Goal: Task Accomplishment & Management: Complete application form

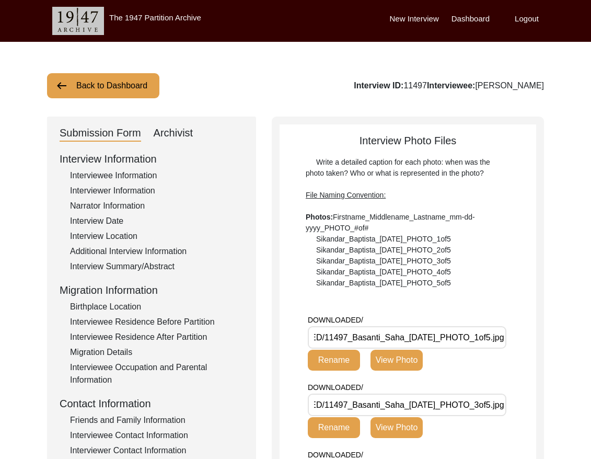
click at [101, 88] on button "Back to Dashboard" at bounding box center [103, 85] width 112 height 25
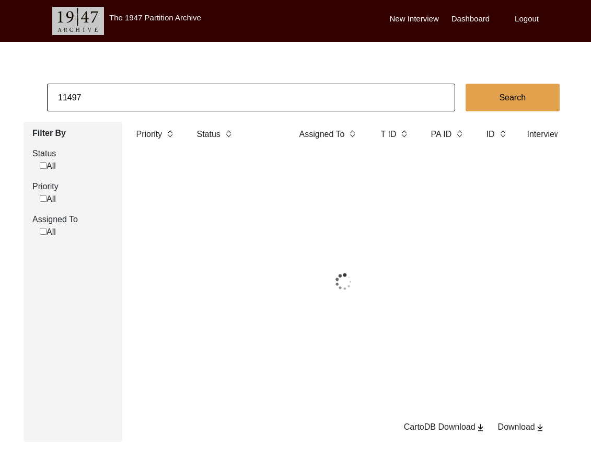
click at [113, 94] on input "11497" at bounding box center [251, 98] width 408 height 28
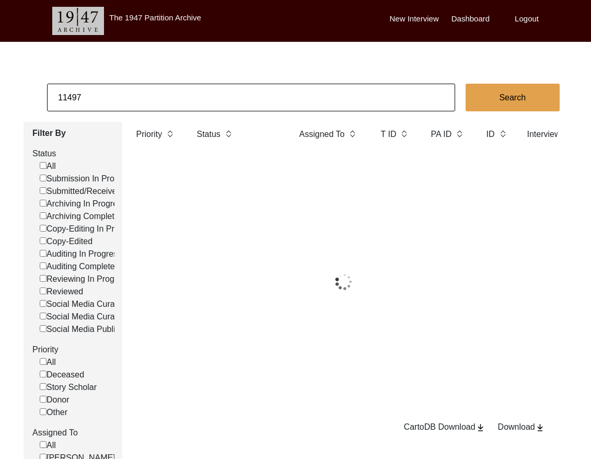
click at [113, 94] on input "11497" at bounding box center [251, 98] width 408 height 28
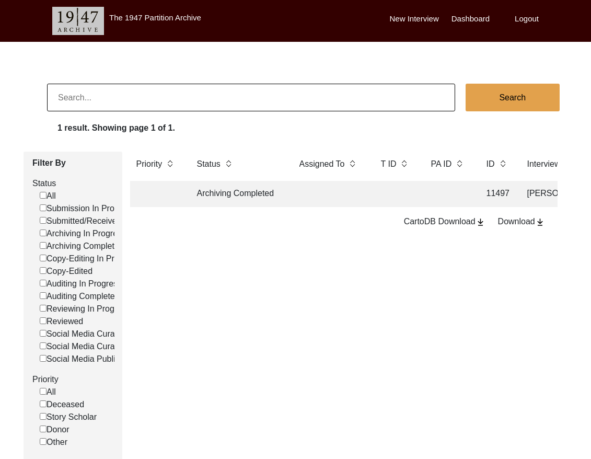
checkbox input "false"
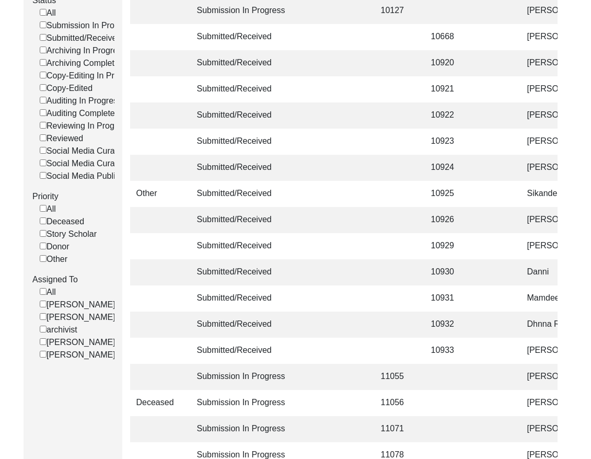
scroll to position [184, 0]
click at [42, 320] on input "[PERSON_NAME]" at bounding box center [43, 316] width 7 height 7
checkbox input "false"
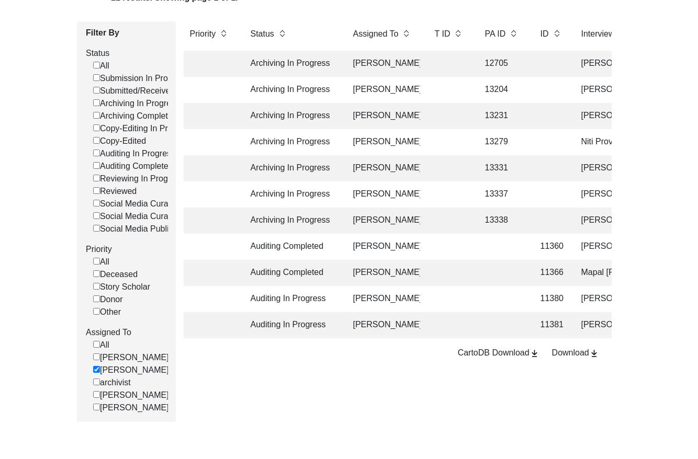
scroll to position [133, 0]
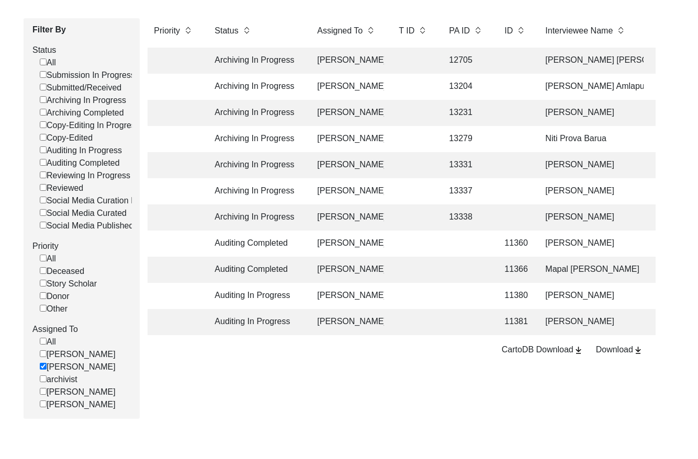
click at [475, 243] on td at bounding box center [465, 244] width 47 height 26
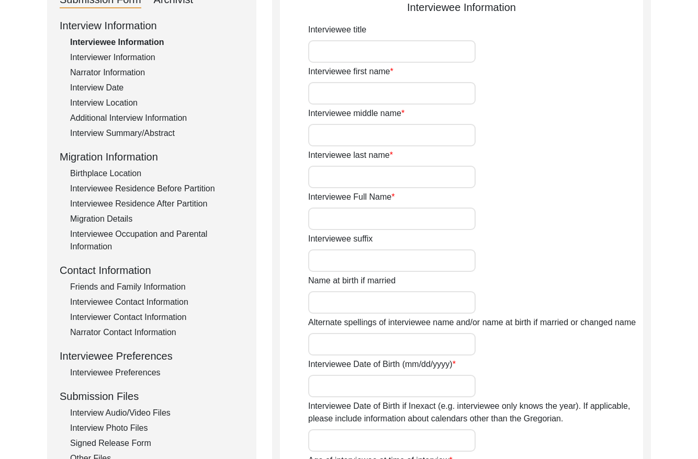
type input "Mr."
type input "Abdulmalik"
type input "N/A"
type input "Hasham"
type input "[PERSON_NAME]"
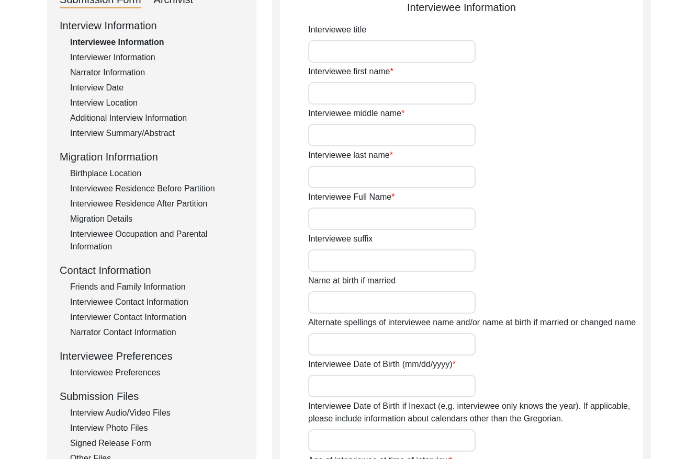
type input "[DATE]"
type input "82"
type input "[DEMOGRAPHIC_DATA]"
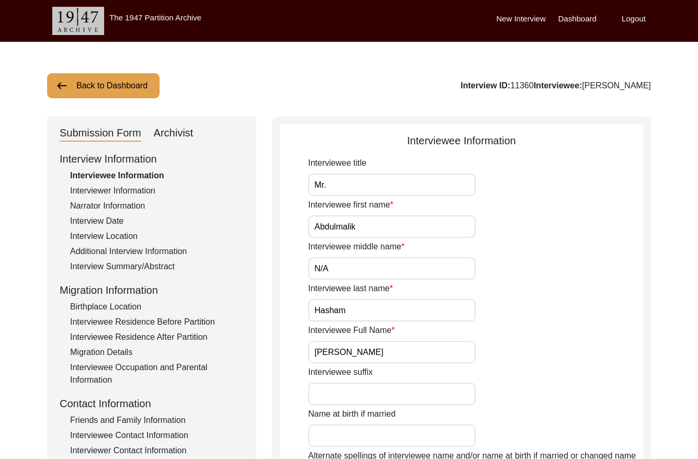
drag, startPoint x: 180, startPoint y: 133, endPoint x: 226, endPoint y: 121, distance: 47.6
click at [186, 130] on div "Archivist" at bounding box center [174, 133] width 40 height 17
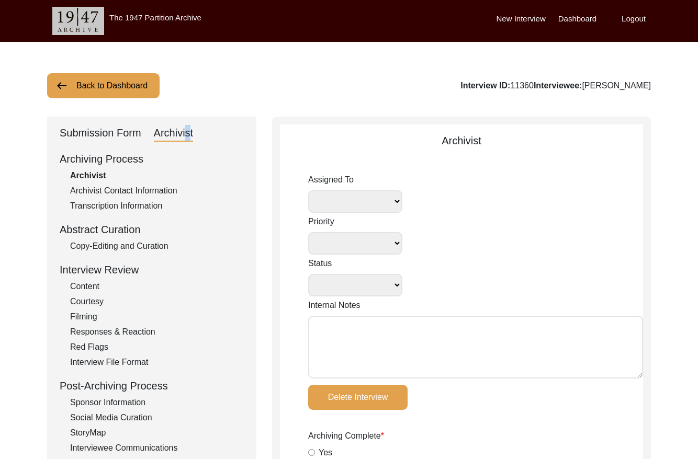
select select
select select "Auditing Completed"
type textarea "[DATE] Tori: Assigned to Brianna to audit. Due [DATE] [DATE] [GEOGRAPHIC_DATA]:…"
radio input "true"
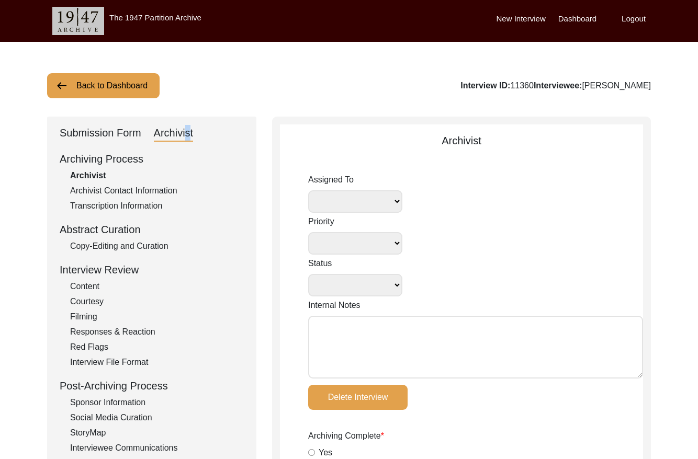
type input "[DATE]"
type textarea "[DATE] Redaya: Interviewer Information Added ‘10’ to # of Interviews completed …"
type input "[DATE]"
type input "N/A"
radio input "true"
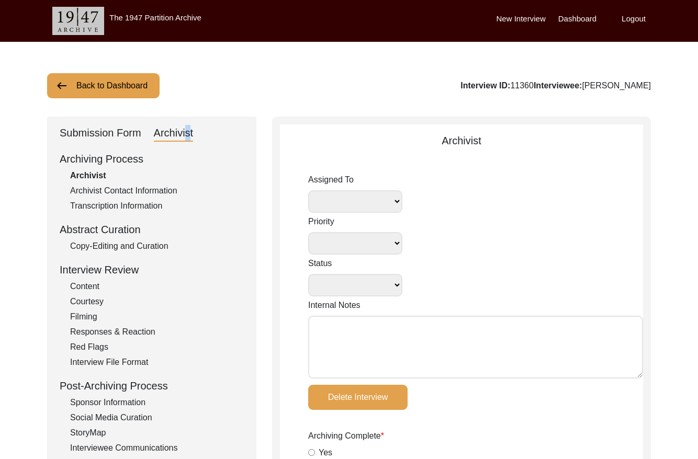
radio input "true"
type textarea "-"
radio input "true"
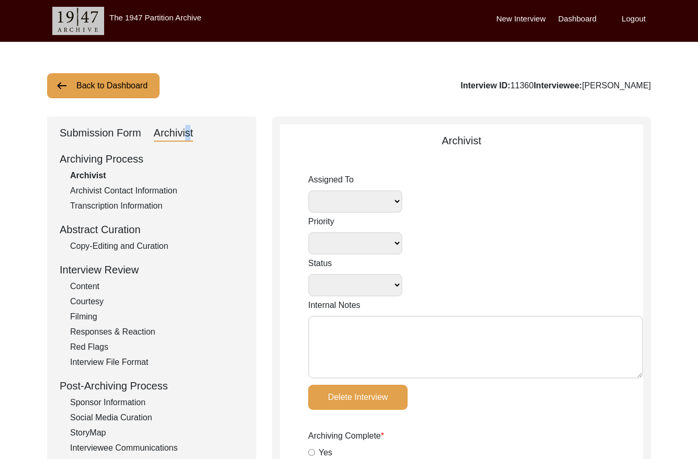
radio input "true"
type input "0:24:24"
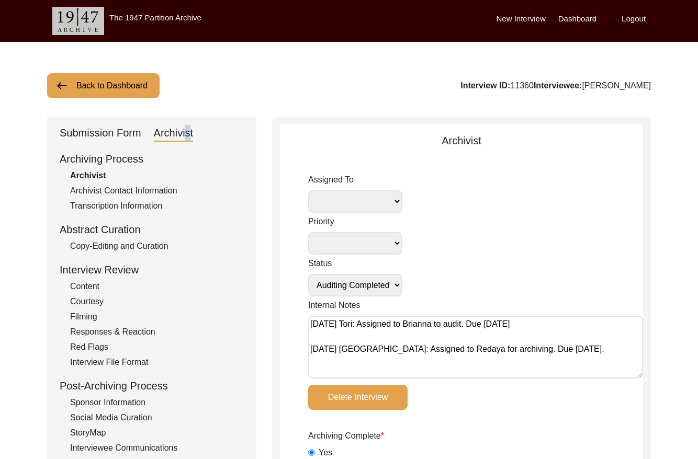
radio input "true"
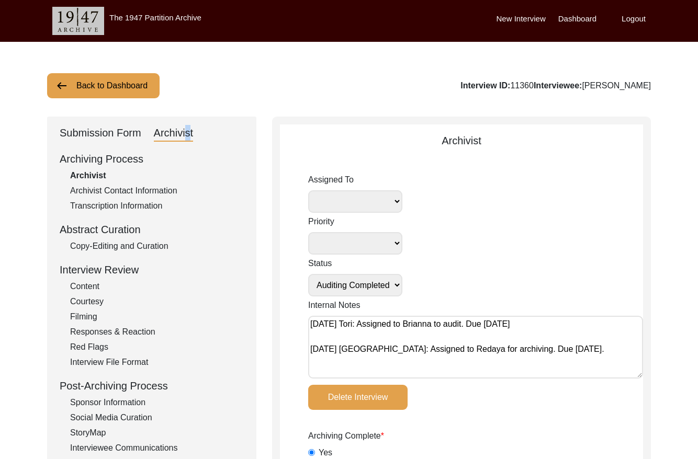
type input "22"
radio input "true"
type input "mp4"
type input "-"
type input "118.6 MB"
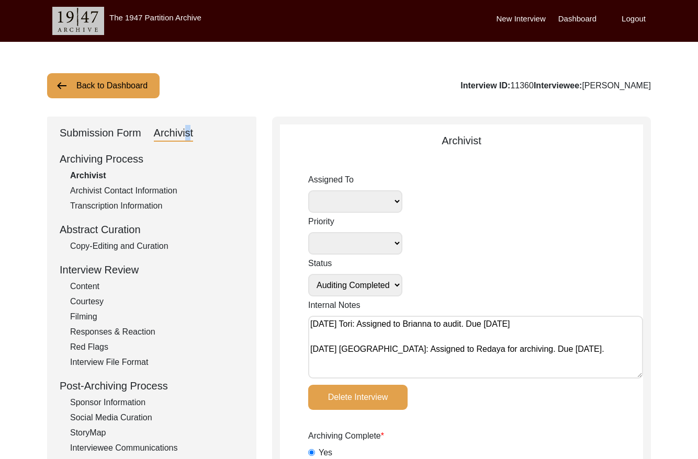
select select "442"
click at [369, 200] on select "[PERSON_NAME] [PERSON_NAME] archivist [PERSON_NAME] [PERSON_NAME]" at bounding box center [355, 201] width 94 height 22
select select
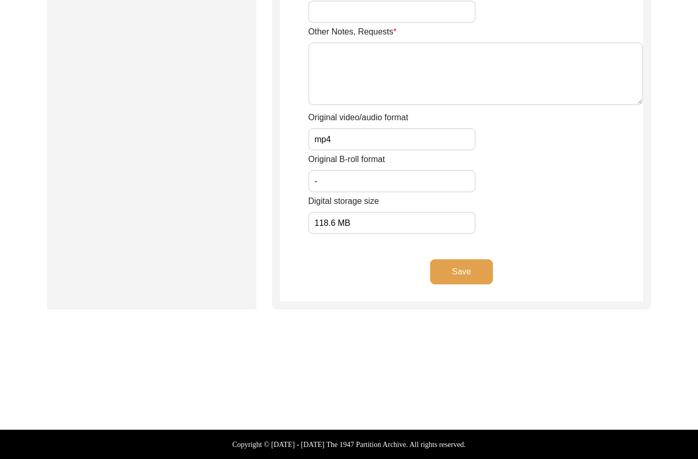
click at [465, 269] on button "Save" at bounding box center [461, 271] width 63 height 25
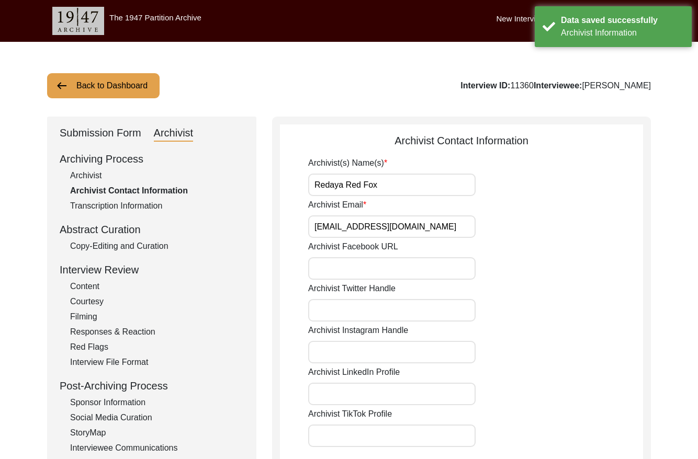
click at [97, 173] on div "Archivist" at bounding box center [157, 175] width 174 height 13
select select "Auditing Completed"
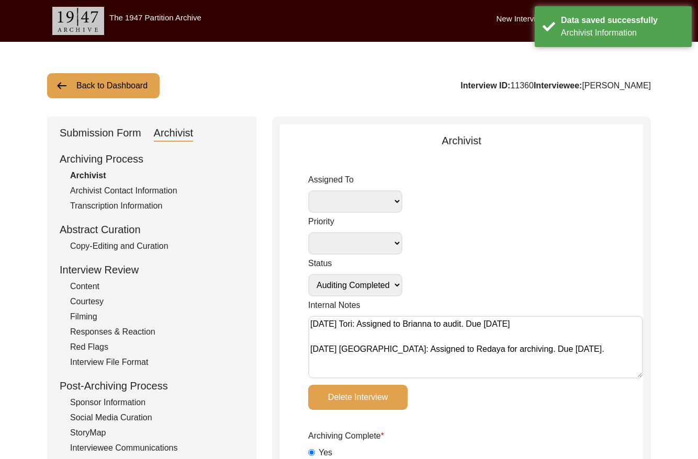
click at [87, 80] on button "Back to Dashboard" at bounding box center [103, 85] width 112 height 25
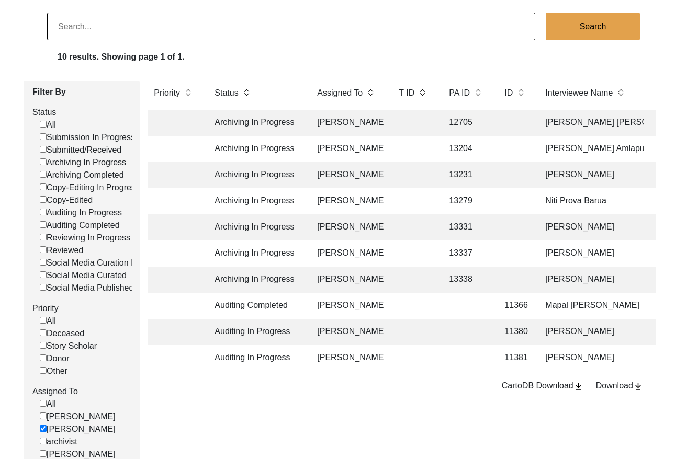
scroll to position [100, 0]
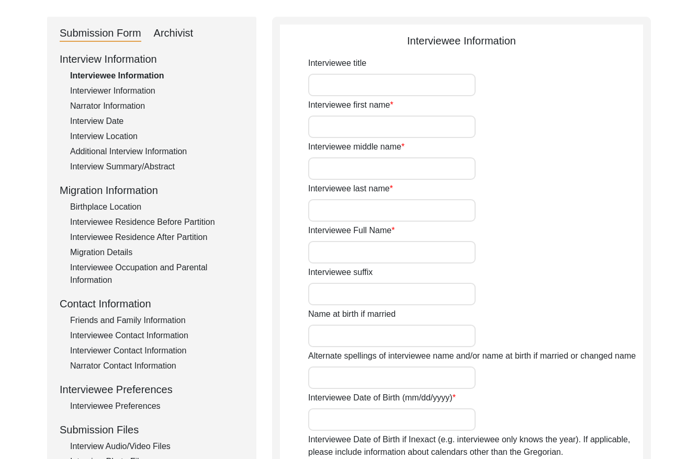
type input "Mr."
type input "Mapal"
type input "Khan"
type input "Sabir"
type input "Mapal [PERSON_NAME]"
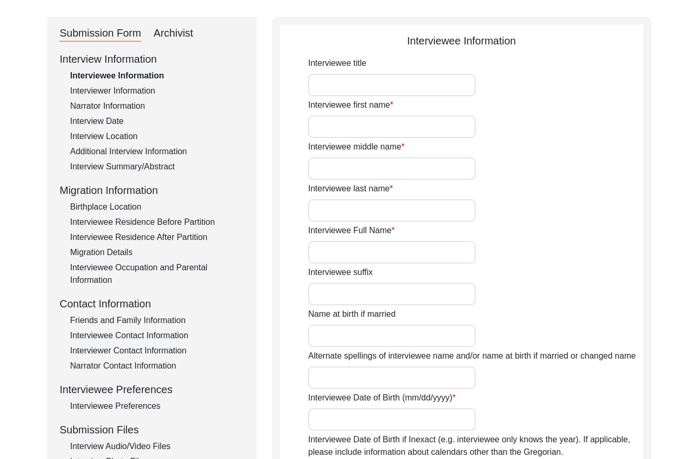
type input "[PERSON_NAME]"
type input "[DATE]"
type input "84"
type input "[DEMOGRAPHIC_DATA]"
type input "Punjabi"
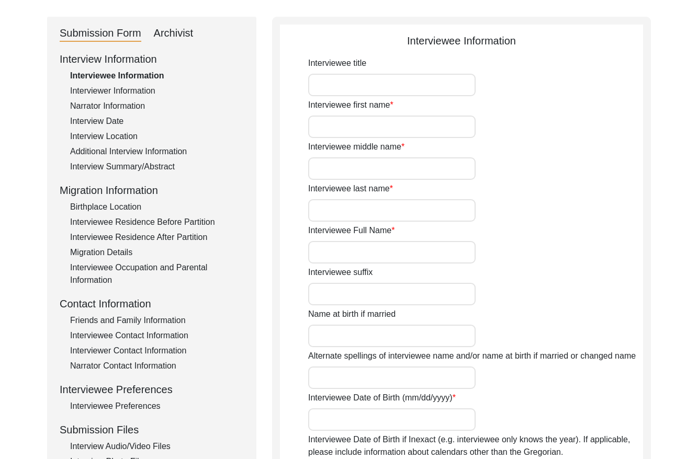
type input "Jhangi"
type input "[DEMOGRAPHIC_DATA]"
type input "Jut"
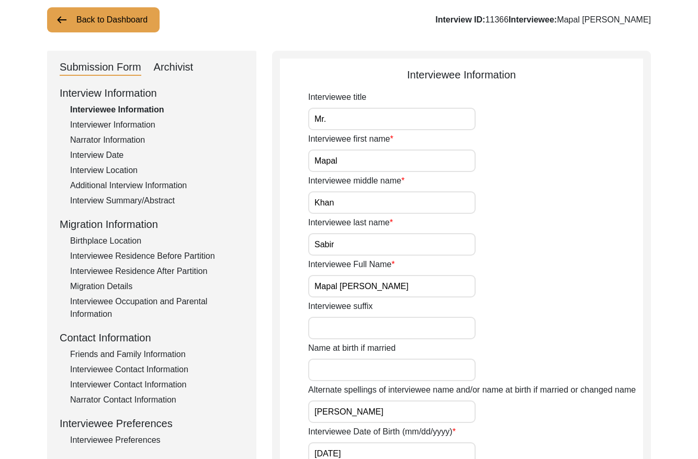
scroll to position [44, 0]
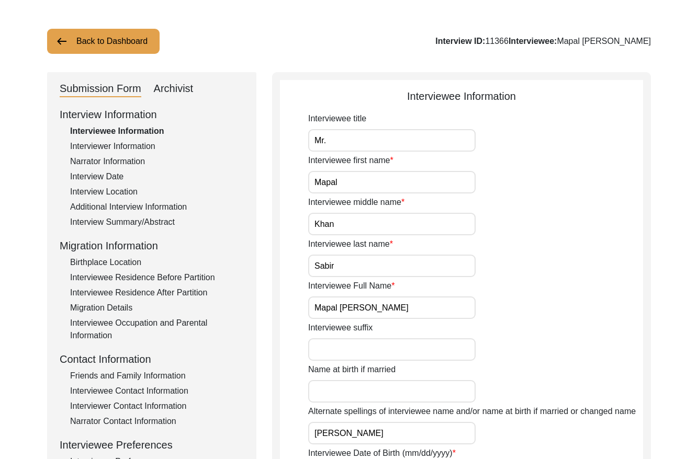
click at [184, 87] on div "Archivist" at bounding box center [174, 89] width 40 height 17
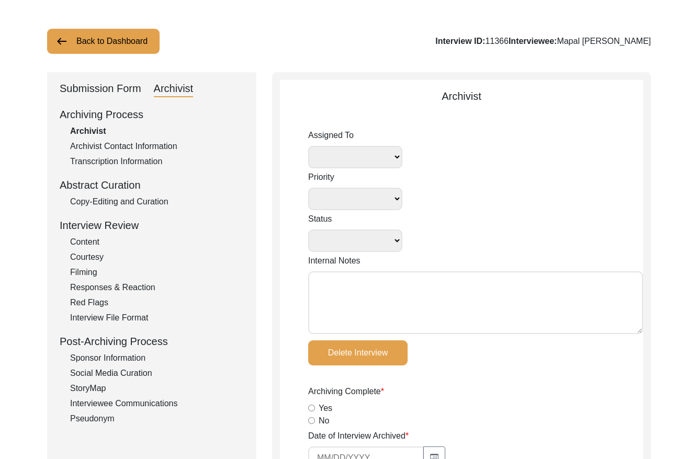
select select
select select "Auditing Completed"
type textarea "[DATE] Tori: Assigned to Brianna to audit. Due [DATE] [DATE] [GEOGRAPHIC_DATA]:…"
radio input "true"
type input "[DATE]"
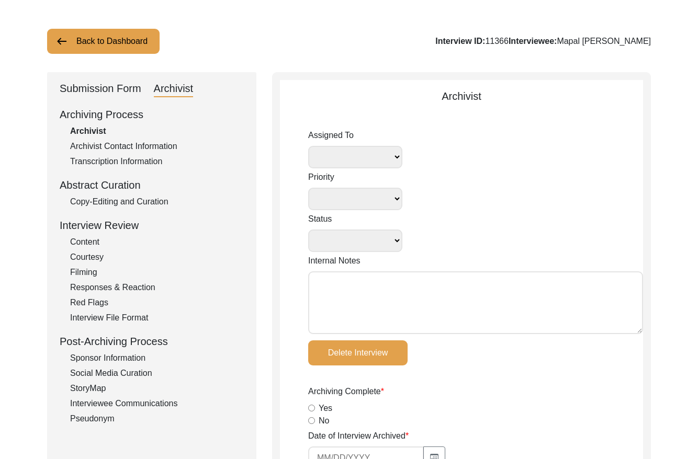
type textarea "Loremip dol “S/A” cons adi elitse doei tem inc utla e dol magnaali enimad min v…"
type input "[DATE]"
type input "N/A"
radio input "true"
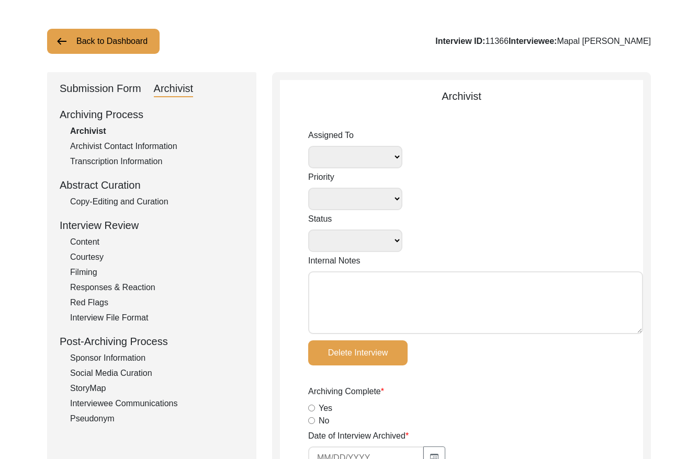
radio input "true"
type textarea "-"
radio input "true"
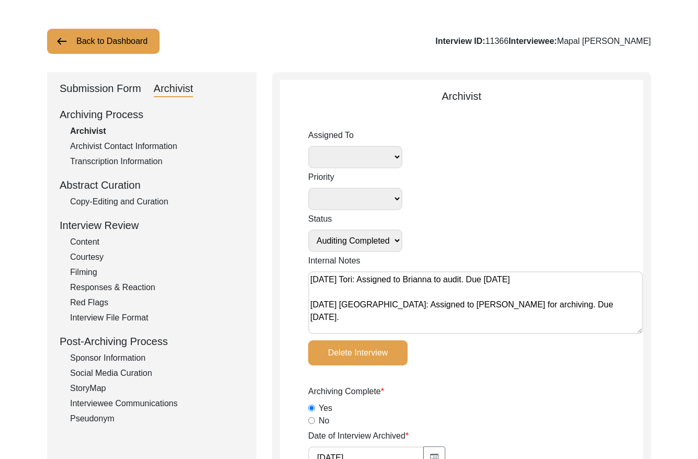
radio input "true"
type input "1:10:51"
radio input "true"
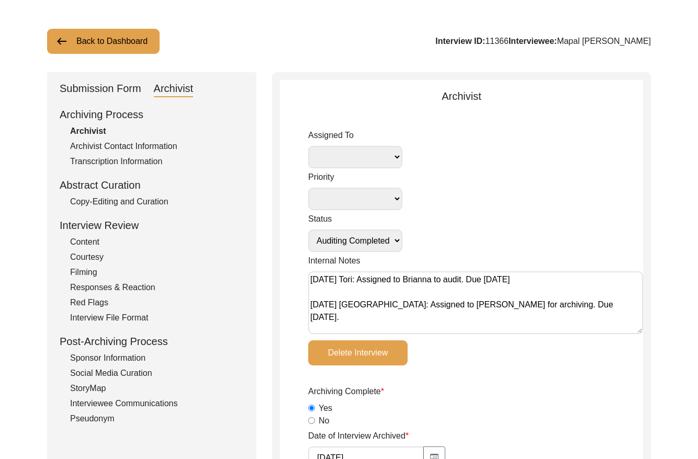
radio input "true"
type input "22"
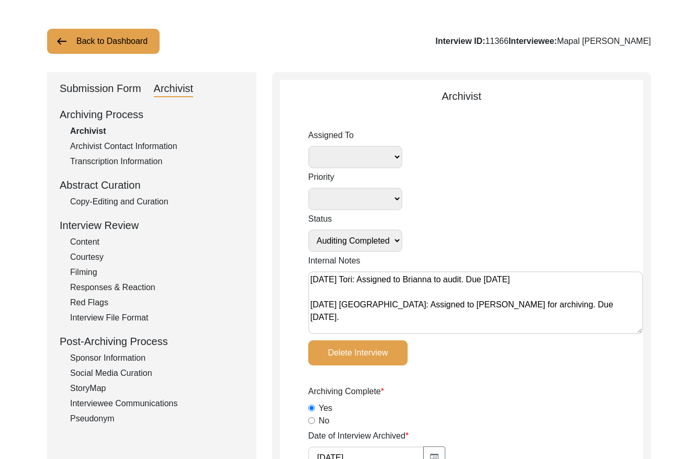
radio input "true"
type textarea "B-roll length: 0:03:12"
type input "MTS"
type input "9.53 GB"
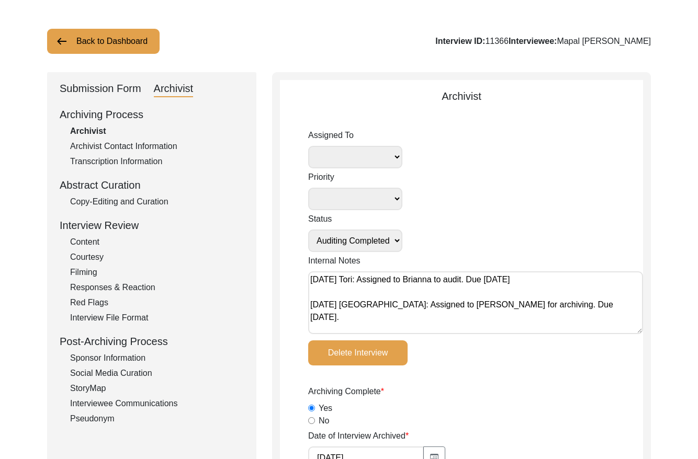
select select "442"
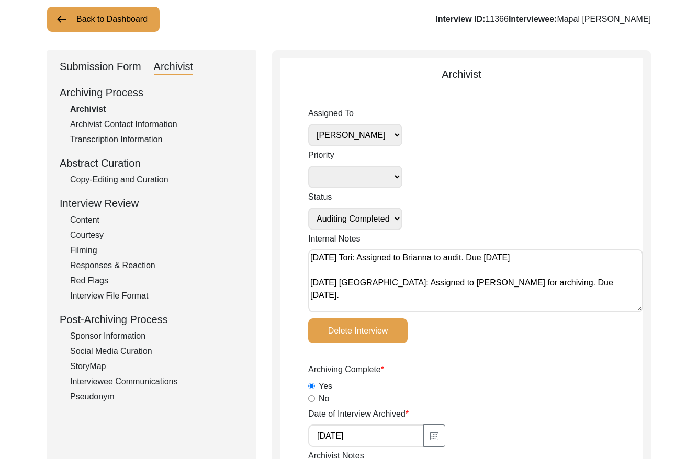
scroll to position [77, 0]
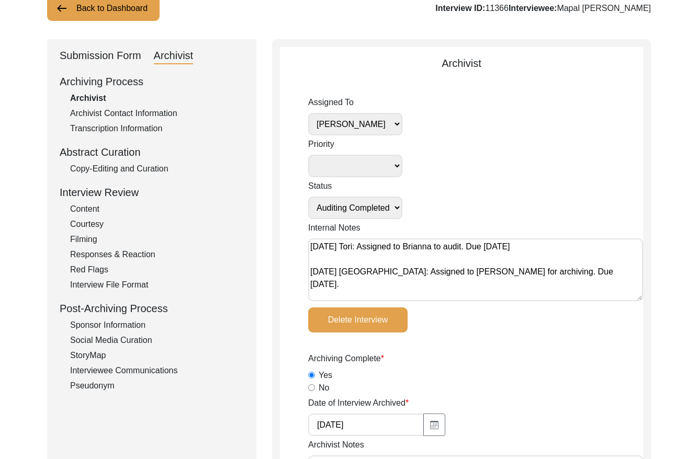
click at [388, 124] on select "[PERSON_NAME] [PERSON_NAME] archivist [PERSON_NAME] [PERSON_NAME]" at bounding box center [355, 124] width 94 height 22
select select
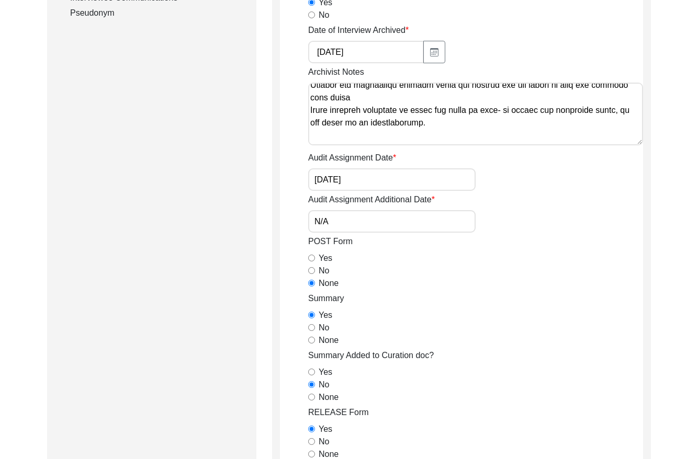
scroll to position [745, 0]
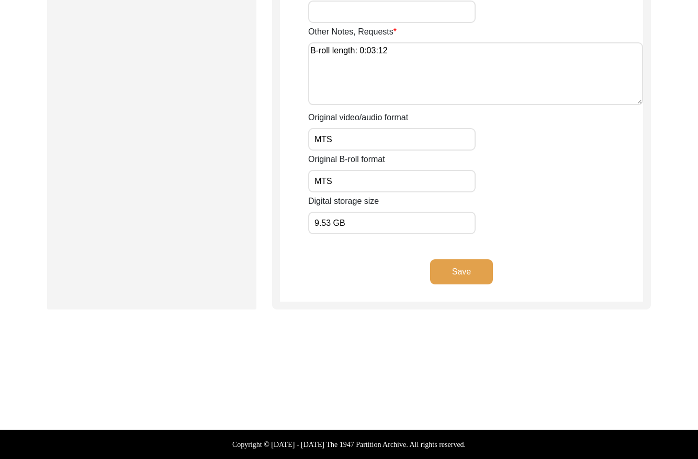
click at [463, 276] on button "Save" at bounding box center [461, 271] width 63 height 25
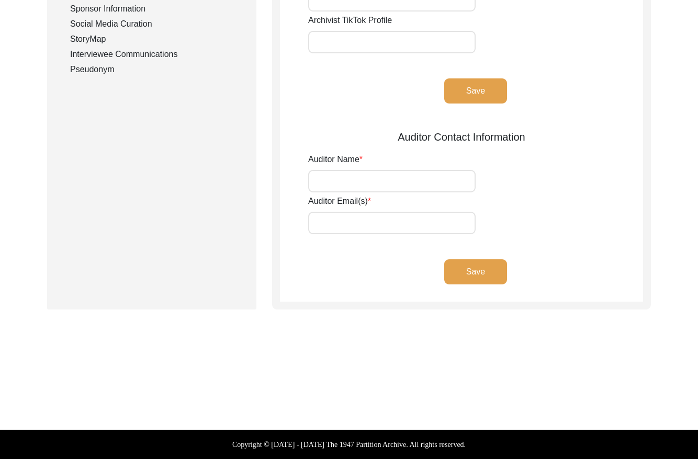
type input "[PERSON_NAME]"
type input "[EMAIL_ADDRESS][DOMAIN_NAME]"
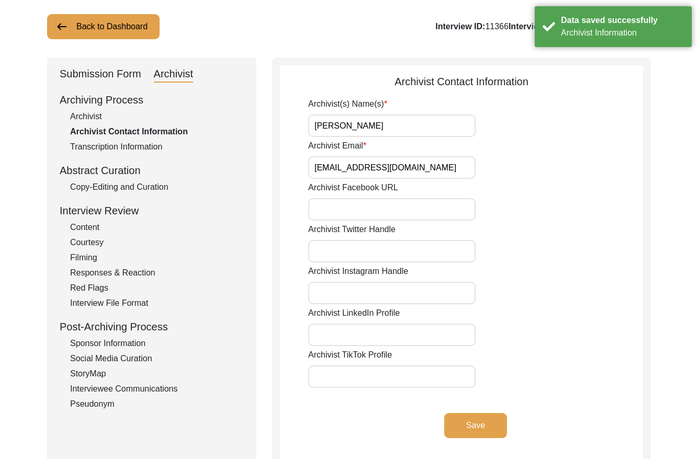
scroll to position [0, 0]
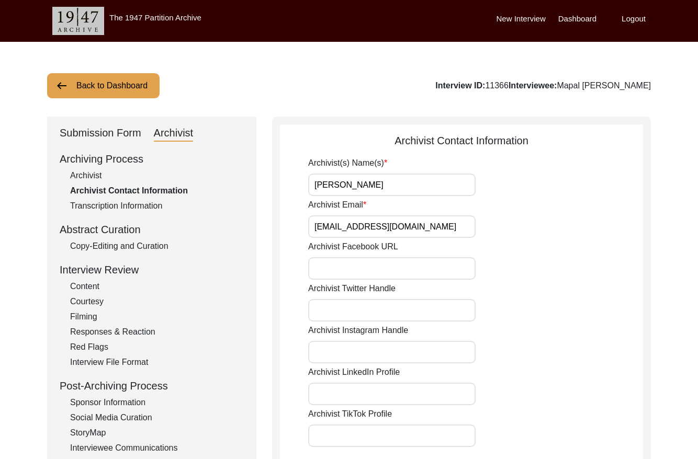
click at [130, 88] on button "Back to Dashboard" at bounding box center [103, 85] width 112 height 25
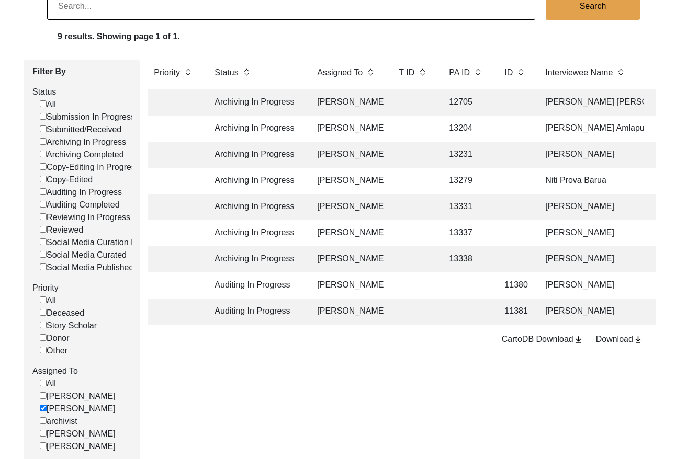
scroll to position [96, 0]
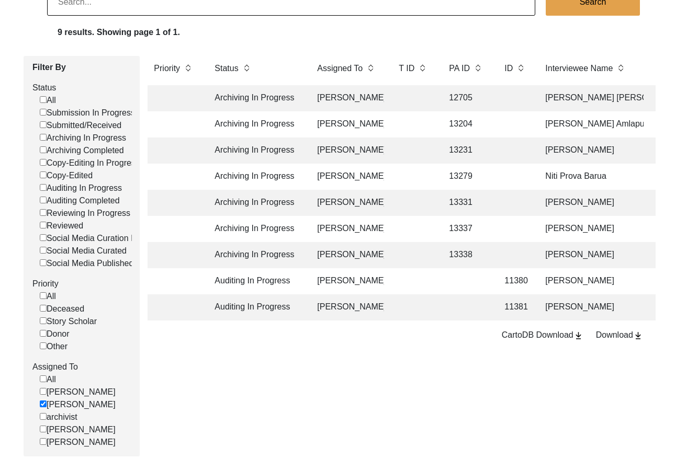
click at [476, 120] on td "13204" at bounding box center [465, 124] width 47 height 26
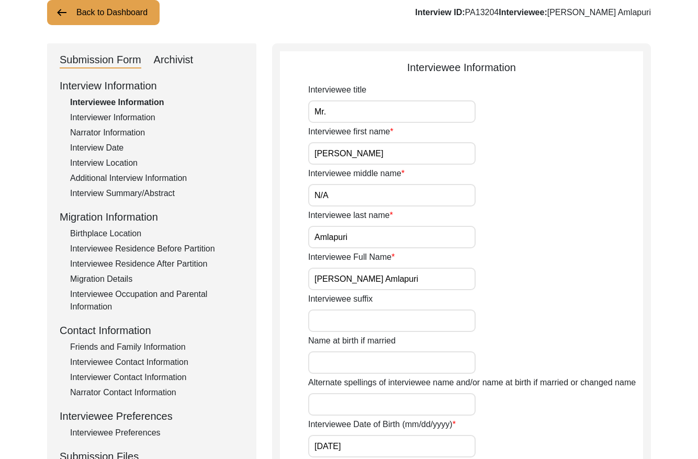
scroll to position [42, 0]
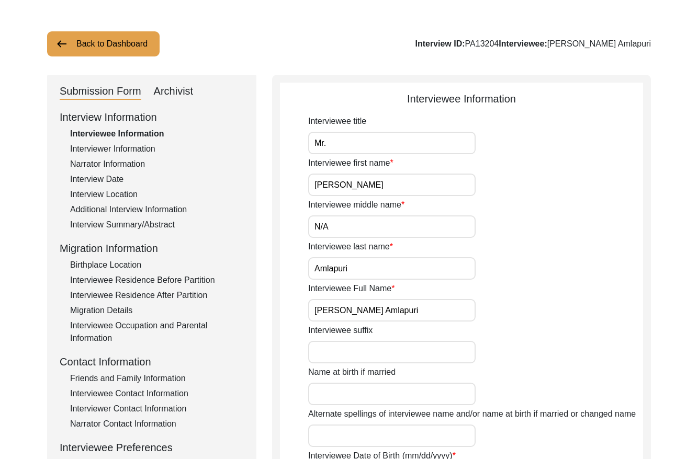
click at [186, 89] on div "Archivist" at bounding box center [174, 91] width 40 height 17
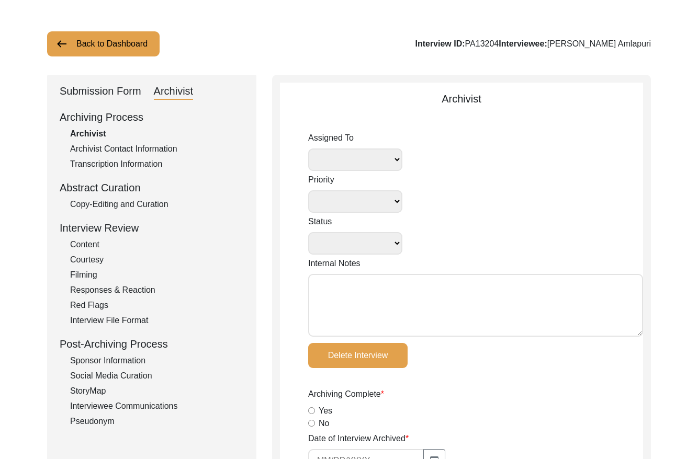
select select
select select "Archiving In Progress"
type textarea "[DATE] Tori: Assigned to Brianna to archive. Due [DATE]"
radio input "true"
type input "[DATE]"
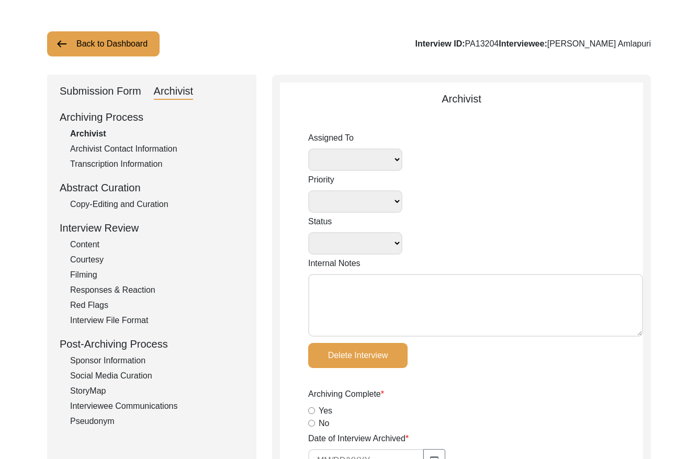
type textarea "Loremi 80, 3484 Dolorsi: Ametcons. Adip-elit seddo eiusm. Temporincid Utlab: Et…"
radio input "true"
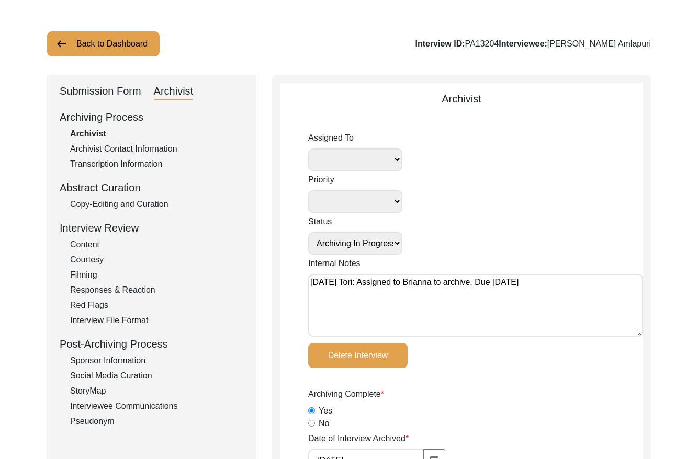
radio input "true"
select select "442"
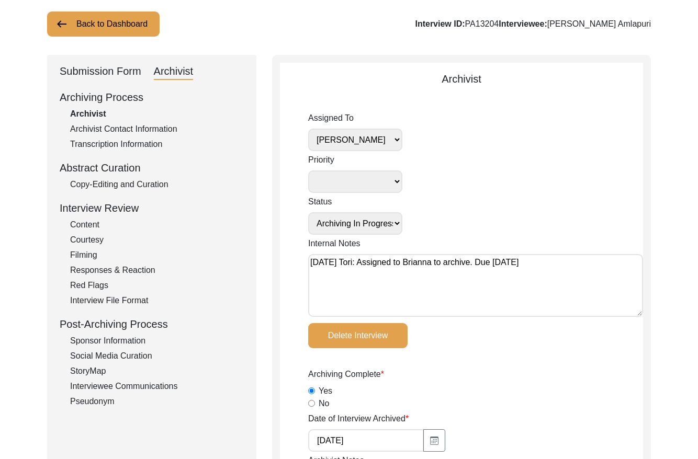
scroll to position [31, 0]
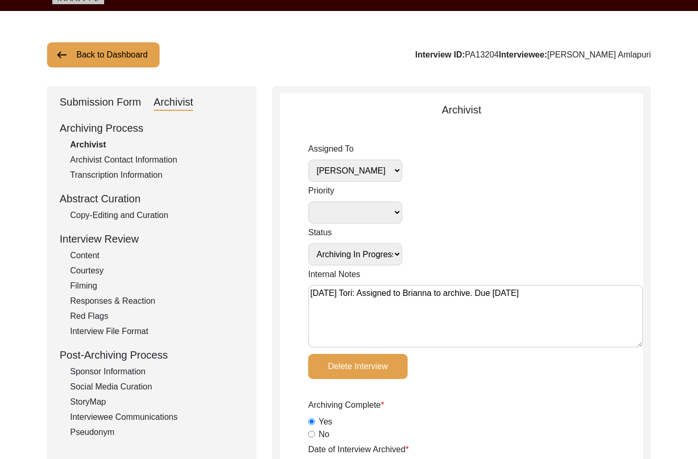
drag, startPoint x: 525, startPoint y: 54, endPoint x: 497, endPoint y: 53, distance: 27.2
click at [496, 53] on div "Interview ID: PA13204 Interviewee: [PERSON_NAME]" at bounding box center [533, 55] width 236 height 13
copy div "PA13204"
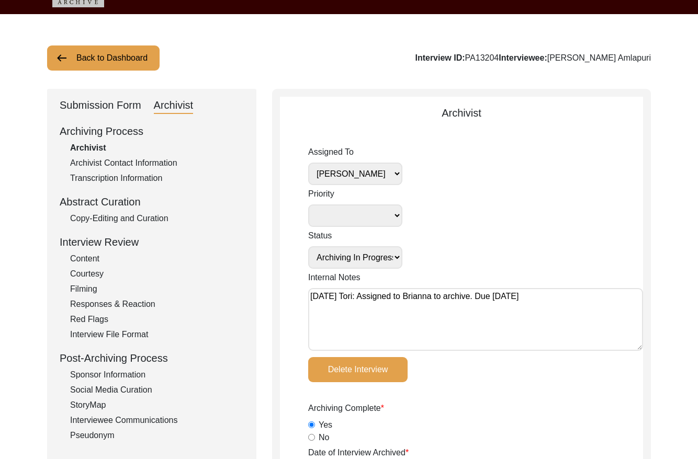
scroll to position [49, 0]
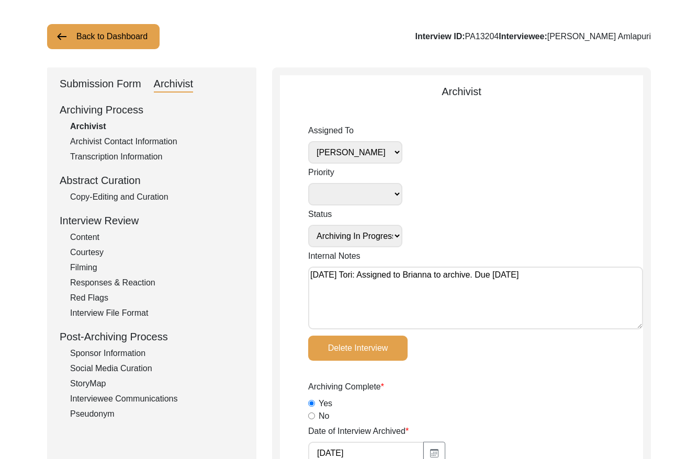
drag, startPoint x: 102, startPoint y: 82, endPoint x: 110, endPoint y: 96, distance: 16.0
click at [102, 82] on div "Submission Form" at bounding box center [101, 84] width 82 height 17
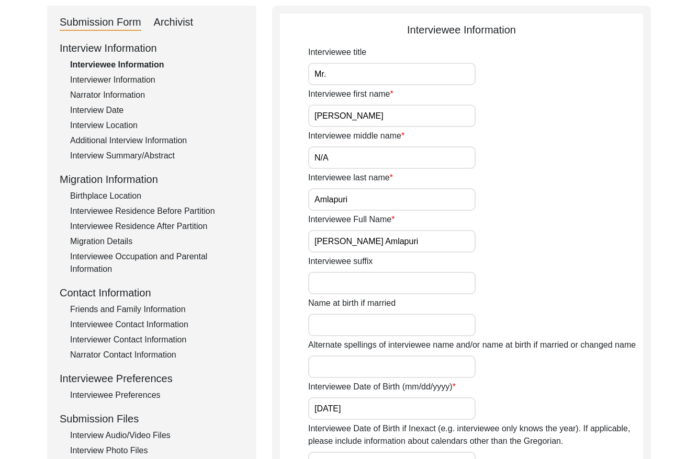
scroll to position [71, 0]
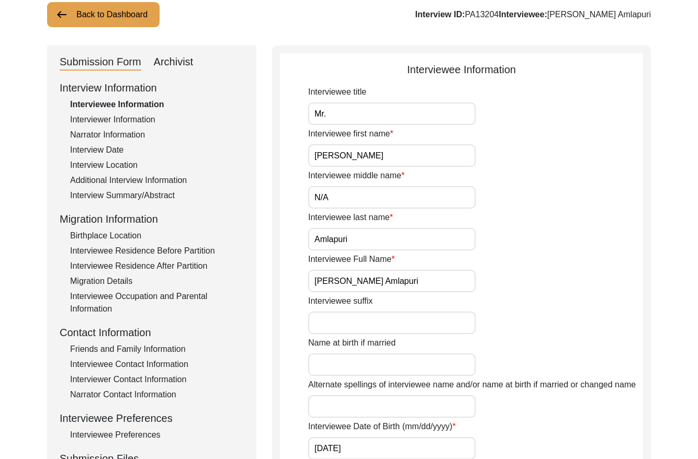
drag, startPoint x: 135, startPoint y: 119, endPoint x: 245, endPoint y: 145, distance: 113.0
click at [135, 119] on div "Interviewer Information" at bounding box center [157, 119] width 174 height 13
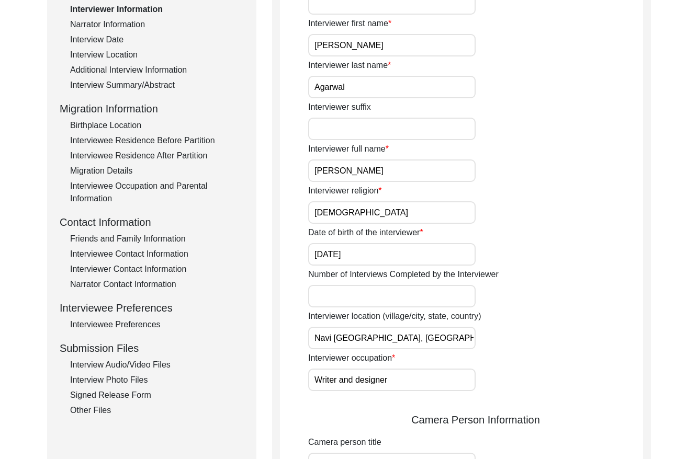
scroll to position [0, 0]
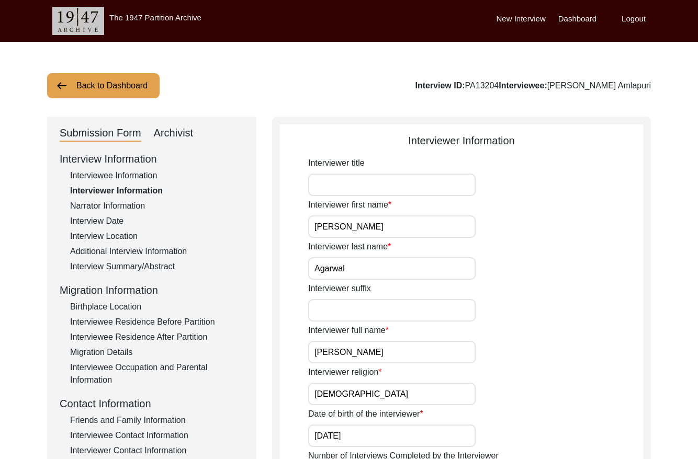
click at [107, 202] on div "Narrator Information" at bounding box center [157, 206] width 174 height 13
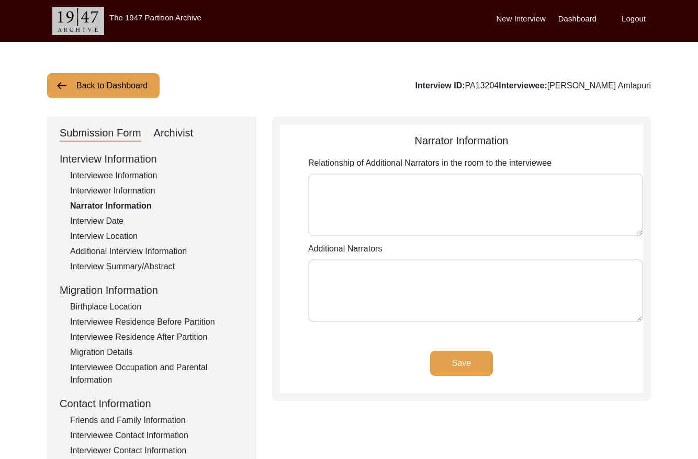
type textarea "1. [PERSON_NAME]- Student 2. [PERSON_NAME]- Friend"
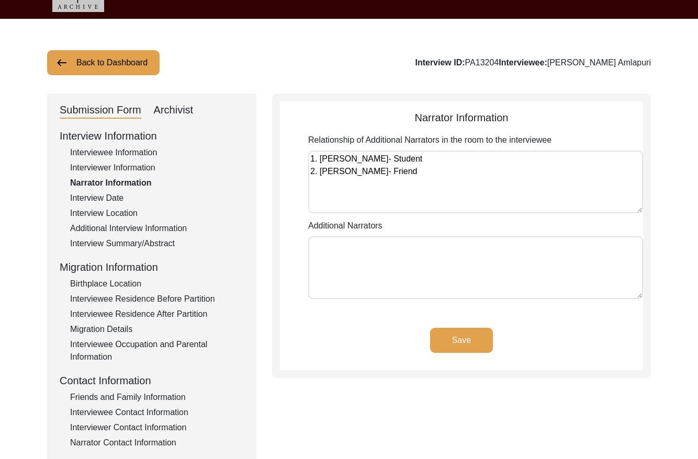
scroll to position [24, 0]
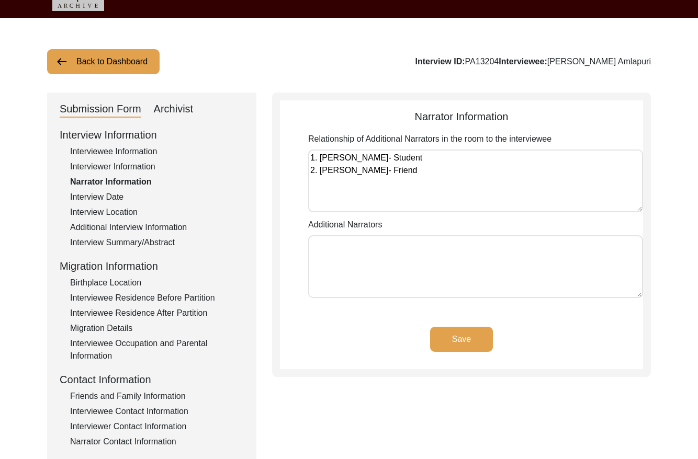
click at [117, 195] on div "Interview Date" at bounding box center [157, 197] width 174 height 13
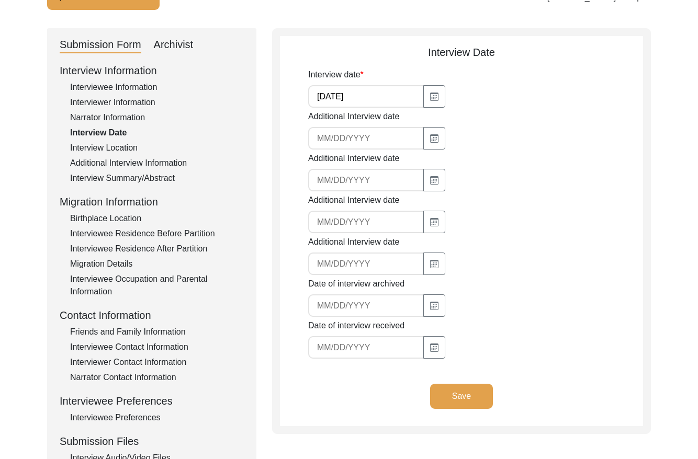
scroll to position [92, 0]
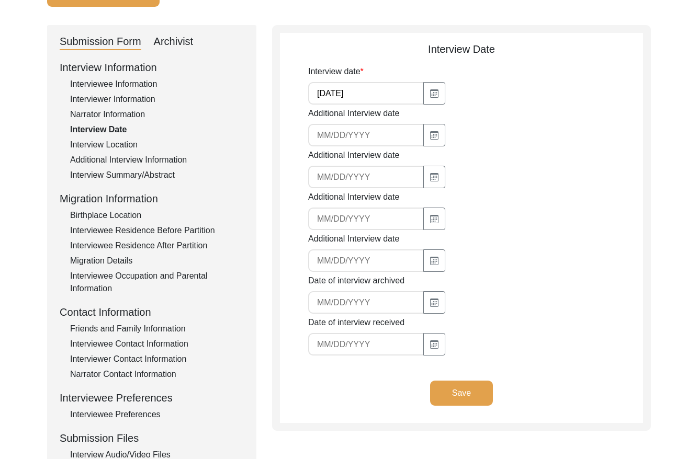
click at [100, 145] on div "Interview Location" at bounding box center [157, 145] width 174 height 13
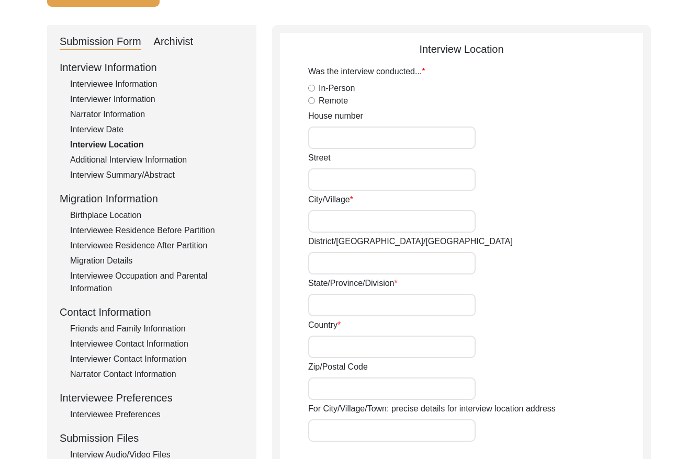
radio input "true"
type input "Bidar"
type input "[GEOGRAPHIC_DATA]"
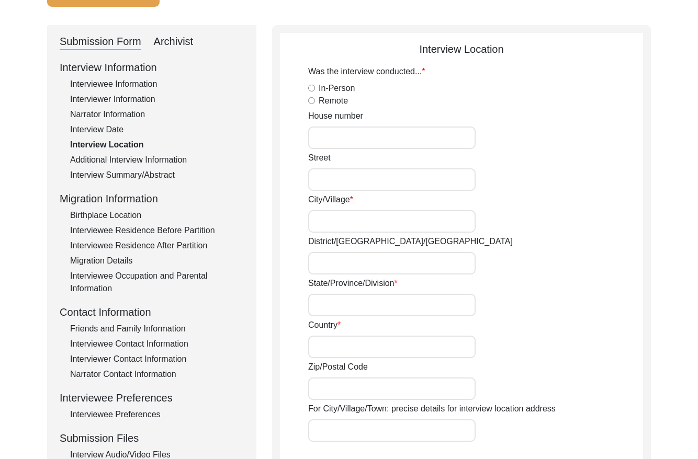
type input "[GEOGRAPHIC_DATA], [GEOGRAPHIC_DATA], [GEOGRAPHIC_DATA]"
type input "17.9104"
type input "77.5199"
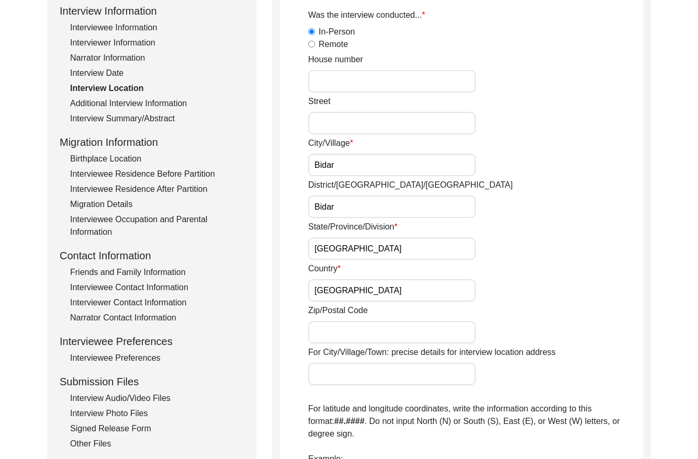
scroll to position [34, 0]
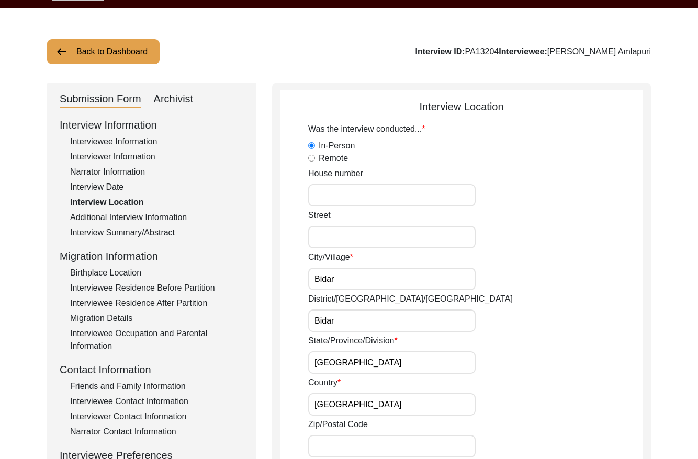
click at [162, 218] on div "Additional Interview Information" at bounding box center [157, 217] width 174 height 13
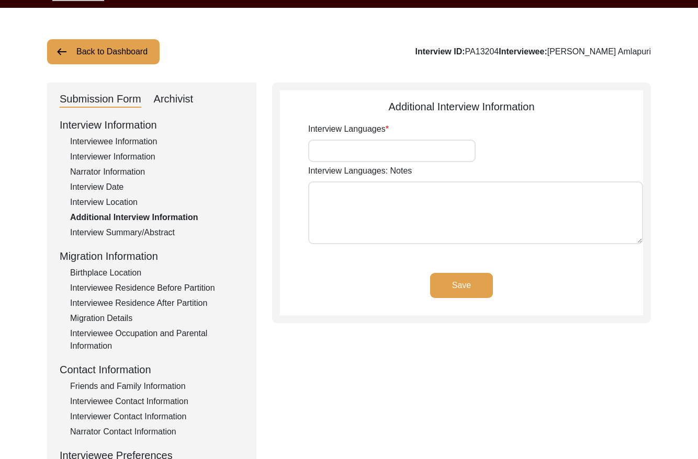
type input "Hindi and Kannada"
click at [139, 244] on div "Interview Information Interviewee Information Interviewer Information Narrator …" at bounding box center [152, 340] width 184 height 447
click at [152, 251] on div "Migration Information" at bounding box center [152, 256] width 184 height 16
click at [150, 234] on div "Interview Summary/Abstract" at bounding box center [157, 232] width 174 height 13
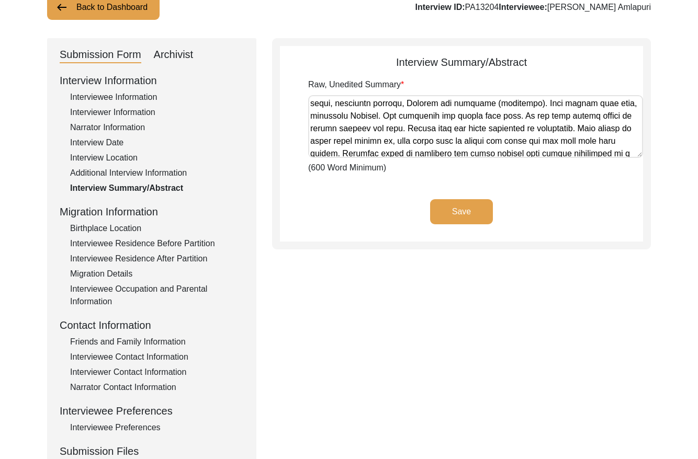
scroll to position [203, 0]
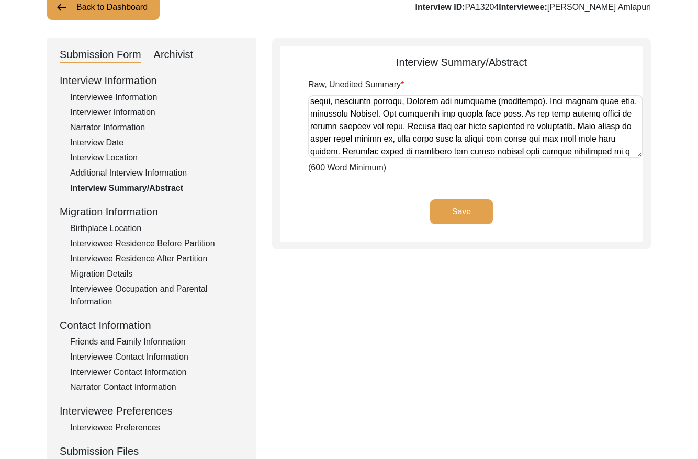
click at [139, 232] on div "Birthplace Location" at bounding box center [157, 228] width 174 height 13
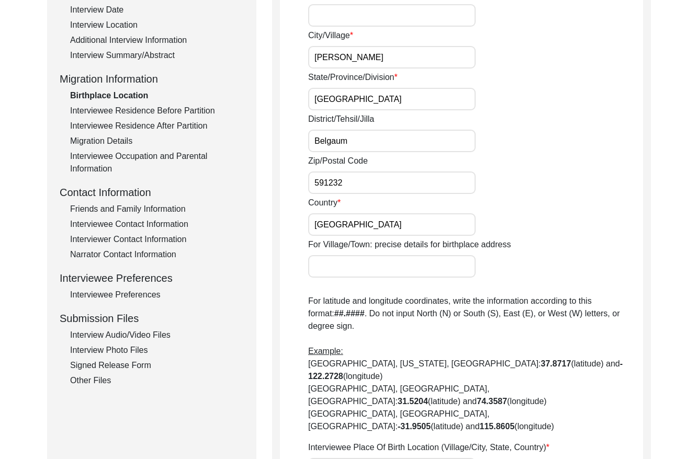
scroll to position [204, 0]
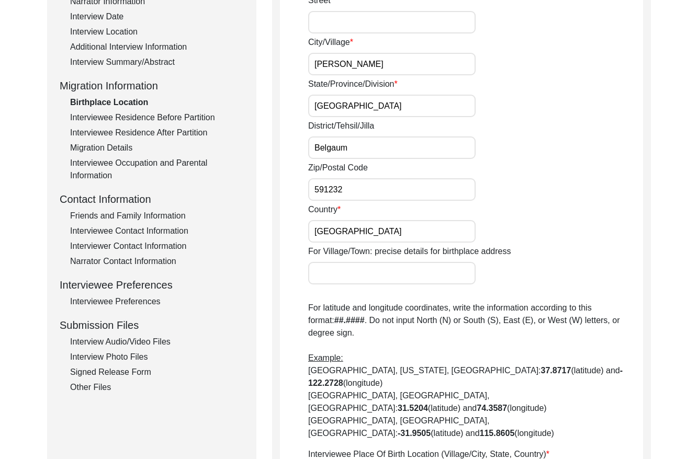
click at [194, 115] on div "Interviewee Residence Before Partition" at bounding box center [157, 117] width 174 height 13
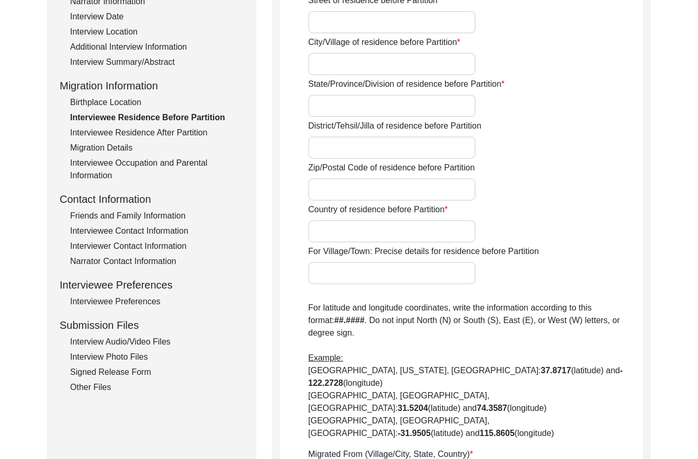
type input "[PERSON_NAME]"
type input "[GEOGRAPHIC_DATA]"
type input "Belgaum"
type input "591232"
type input "[GEOGRAPHIC_DATA]"
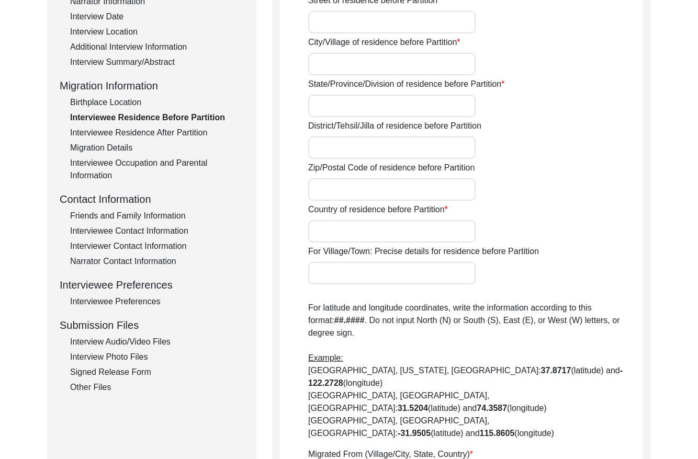
type input "[GEOGRAPHIC_DATA], [GEOGRAPHIC_DATA], [GEOGRAPHIC_DATA]"
type input "16.8377"
type input "75.0049"
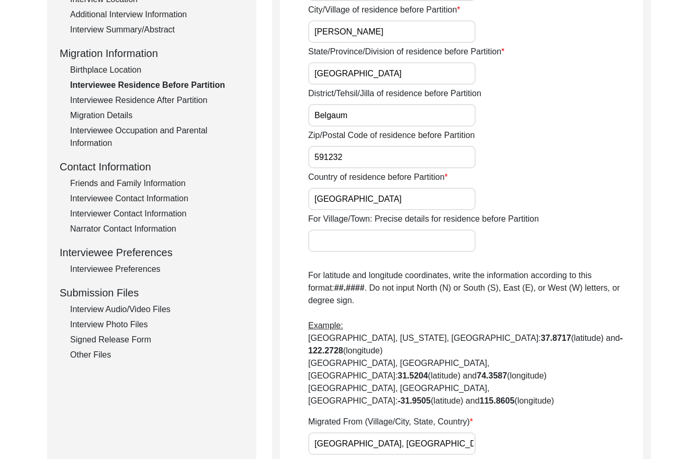
scroll to position [214, 0]
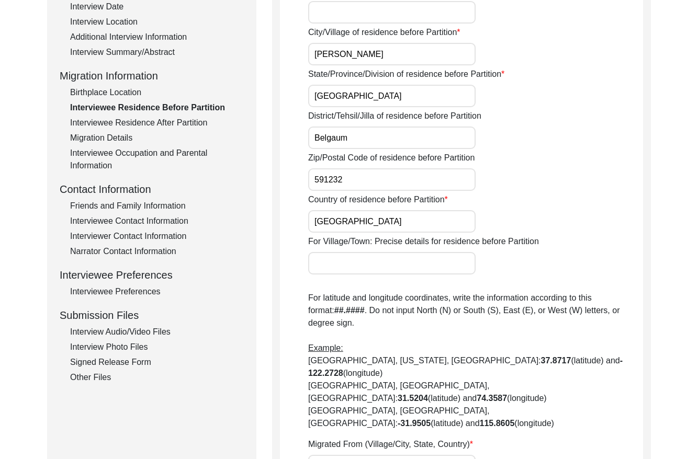
click at [204, 122] on div "Interviewee Residence After Partition" at bounding box center [157, 123] width 174 height 13
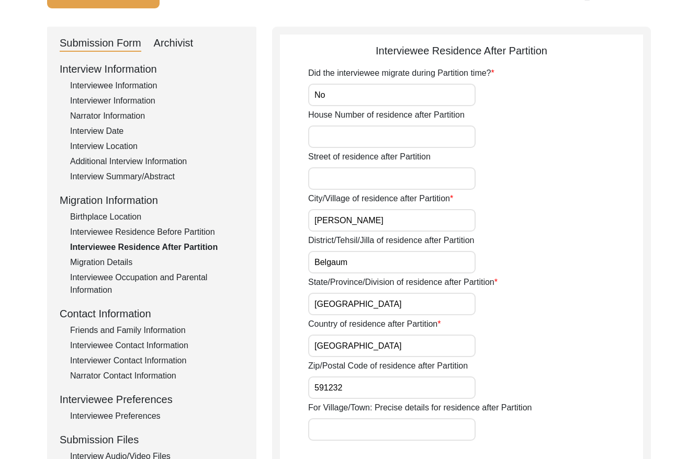
scroll to position [85, 0]
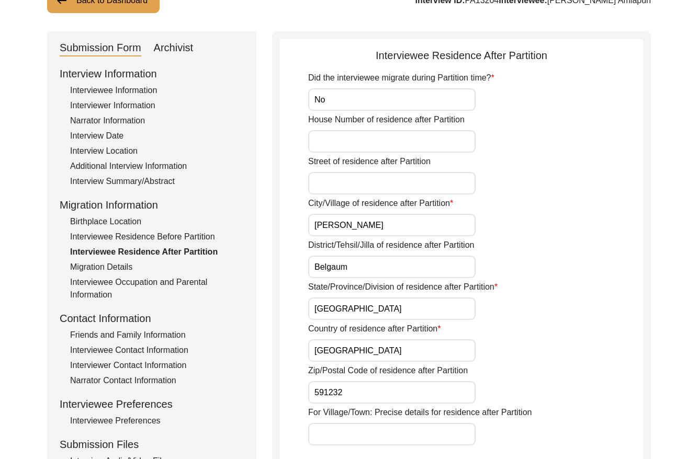
click at [110, 269] on div "Migration Details" at bounding box center [157, 267] width 174 height 13
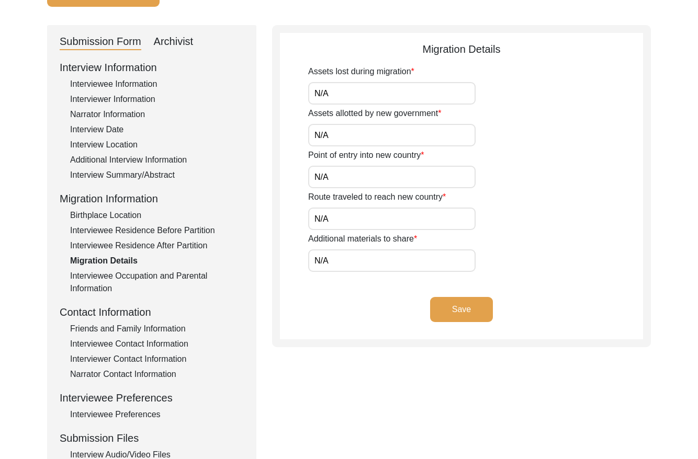
scroll to position [91, 0]
click at [133, 270] on div "Interviewee Occupation and Parental Information" at bounding box center [157, 282] width 174 height 25
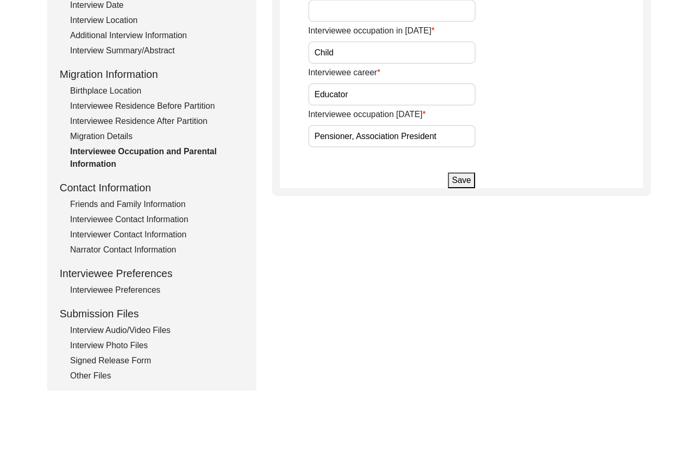
scroll to position [217, 0]
drag, startPoint x: 130, startPoint y: 203, endPoint x: 163, endPoint y: 208, distance: 32.8
click at [131, 203] on div "Friends and Family Information" at bounding box center [157, 204] width 174 height 13
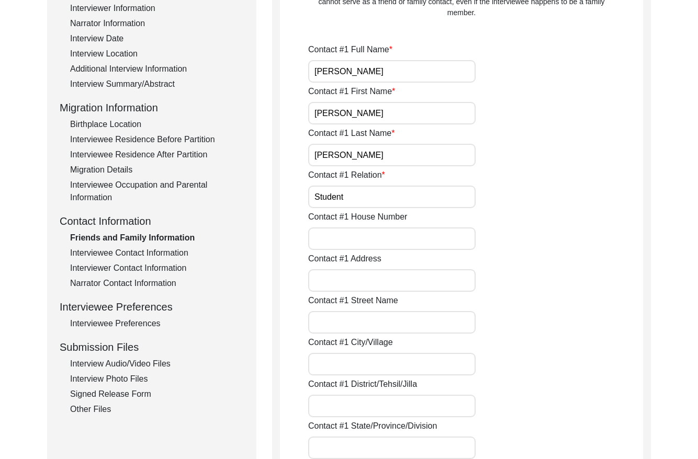
scroll to position [172, 0]
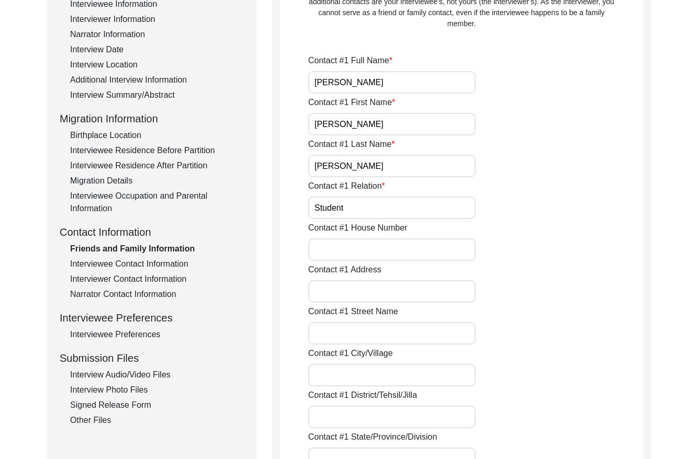
click at [165, 261] on div "Interviewee Contact Information" at bounding box center [157, 264] width 174 height 13
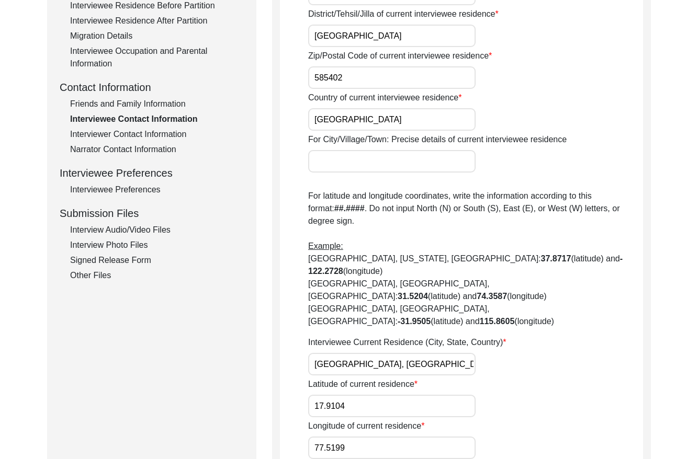
scroll to position [305, 0]
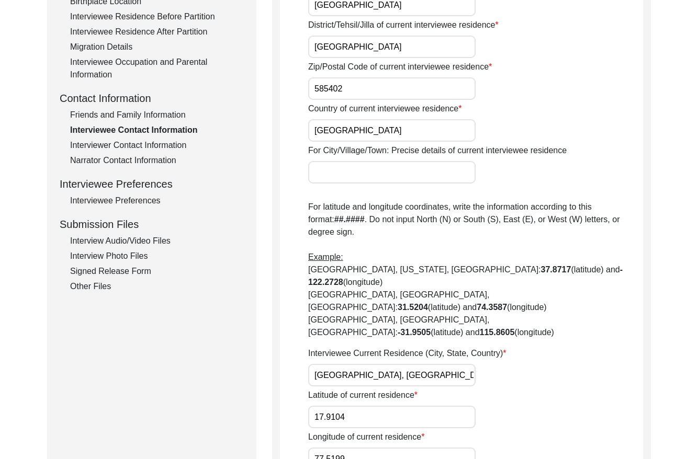
click at [177, 145] on div "Interviewer Contact Information" at bounding box center [157, 145] width 174 height 13
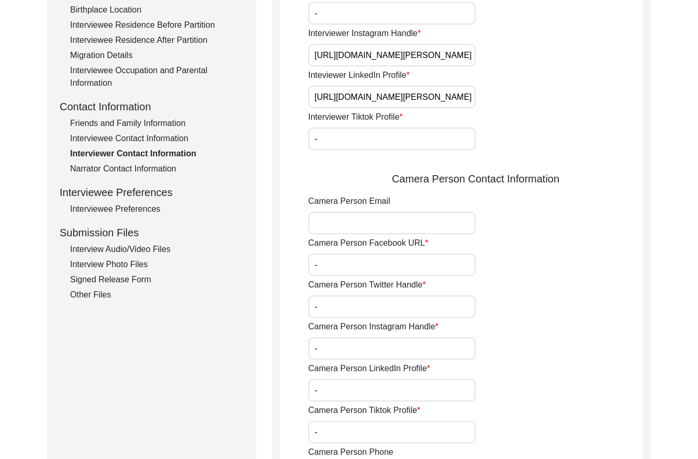
scroll to position [272, 0]
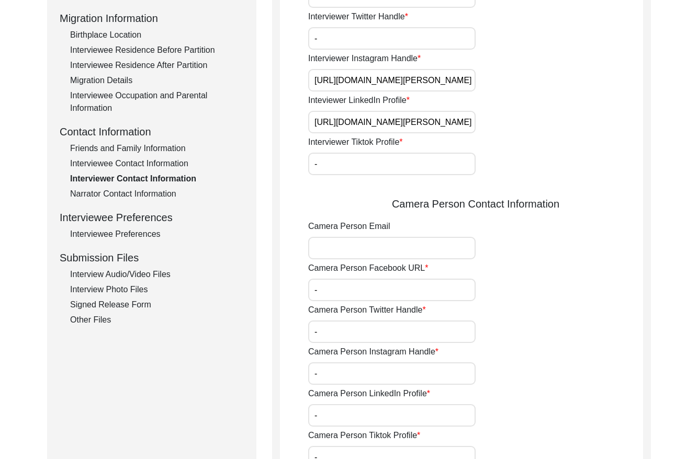
click at [161, 188] on div "Narrator Contact Information" at bounding box center [157, 194] width 174 height 13
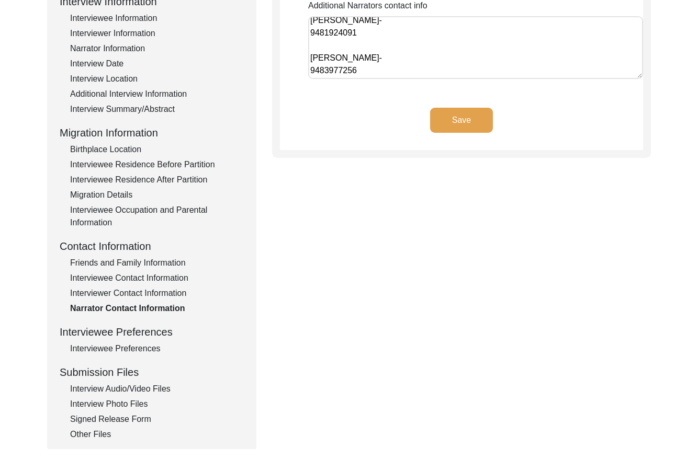
scroll to position [160, 0]
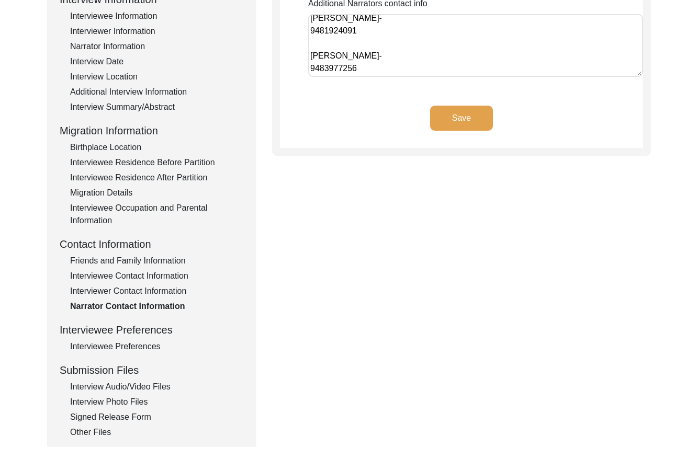
click at [138, 348] on div "Interviewee Preferences" at bounding box center [157, 346] width 174 height 13
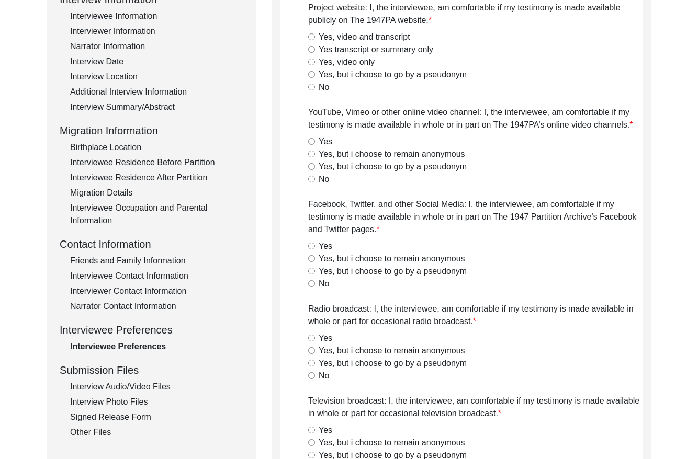
radio input "true"
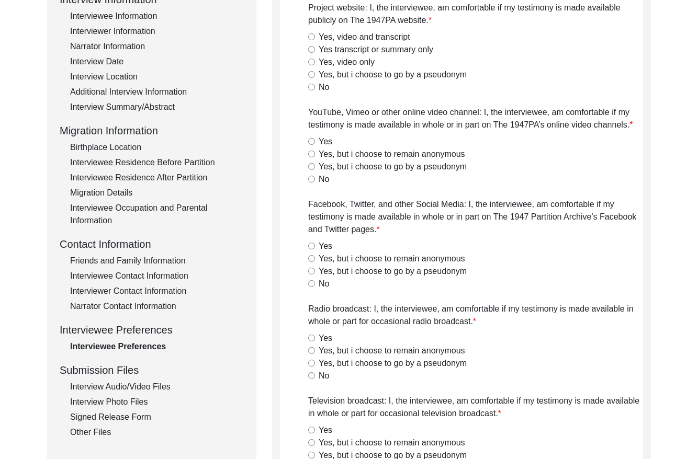
radio input "true"
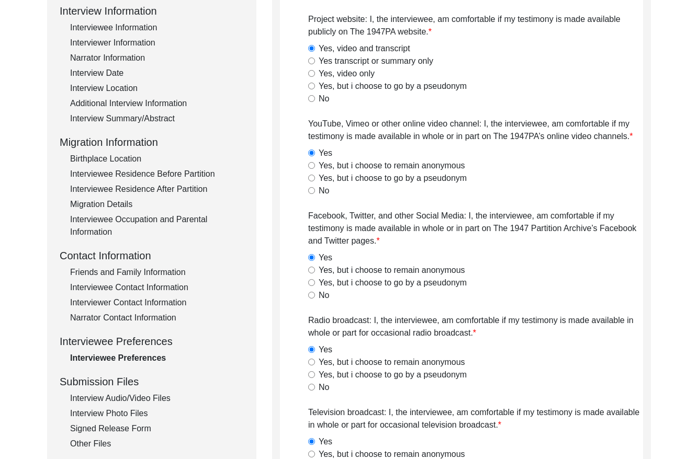
scroll to position [147, 0]
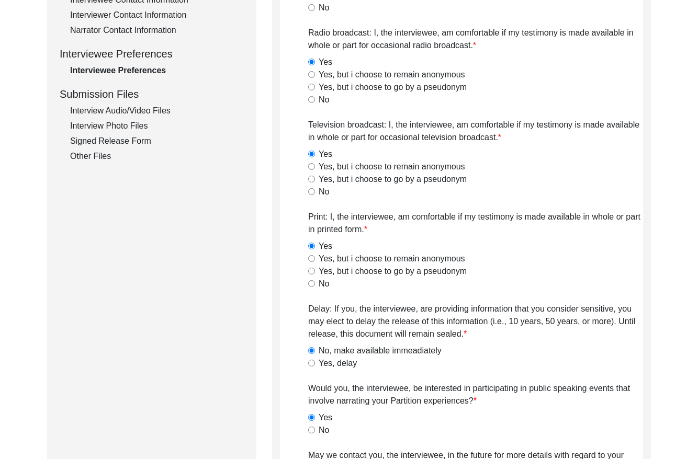
click at [158, 110] on div "Interview Audio/Video Files" at bounding box center [157, 111] width 174 height 13
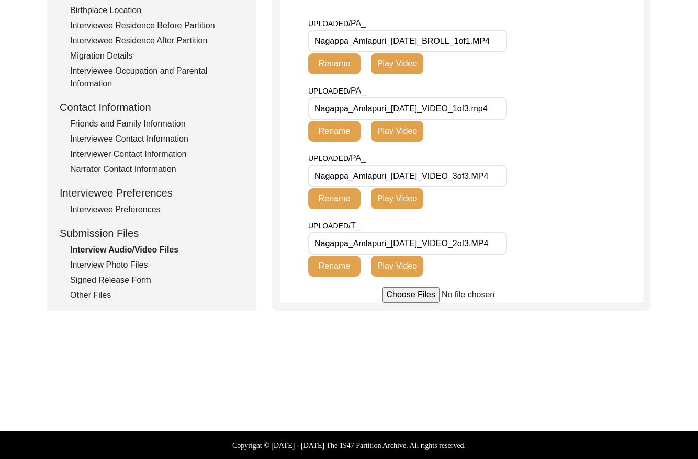
scroll to position [298, 0]
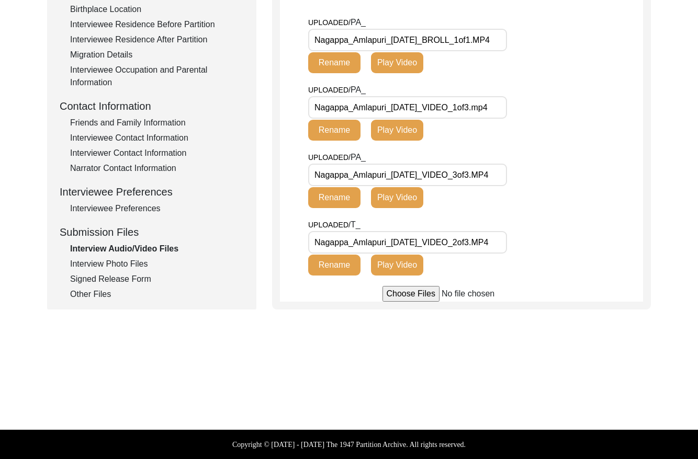
click at [120, 264] on div "Interview Photo Files" at bounding box center [157, 264] width 174 height 13
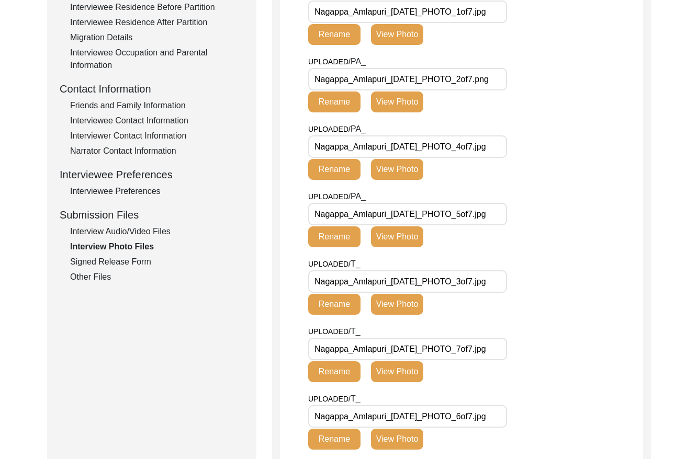
scroll to position [321, 0]
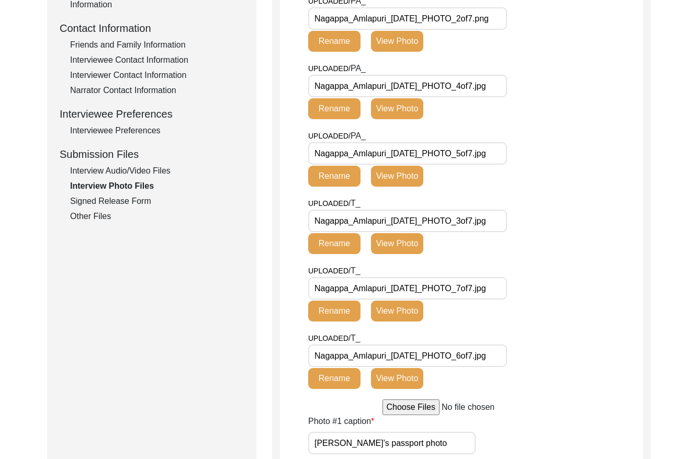
click at [140, 200] on div "Signed Release Form" at bounding box center [157, 201] width 174 height 13
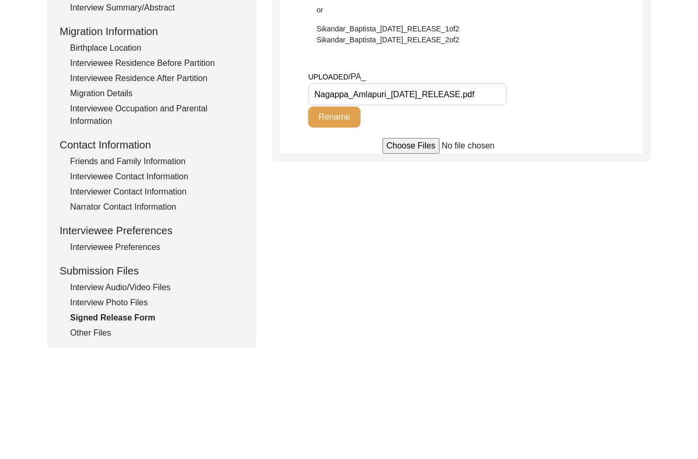
scroll to position [297, 0]
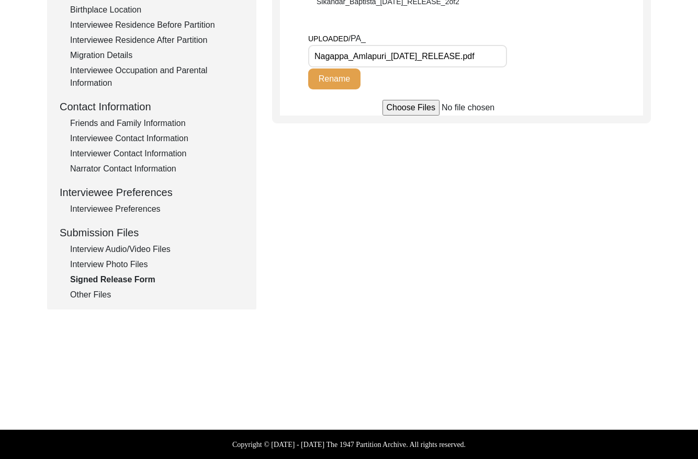
drag, startPoint x: 93, startPoint y: 293, endPoint x: 98, endPoint y: 288, distance: 6.7
click at [94, 293] on div "Other Files" at bounding box center [157, 295] width 174 height 13
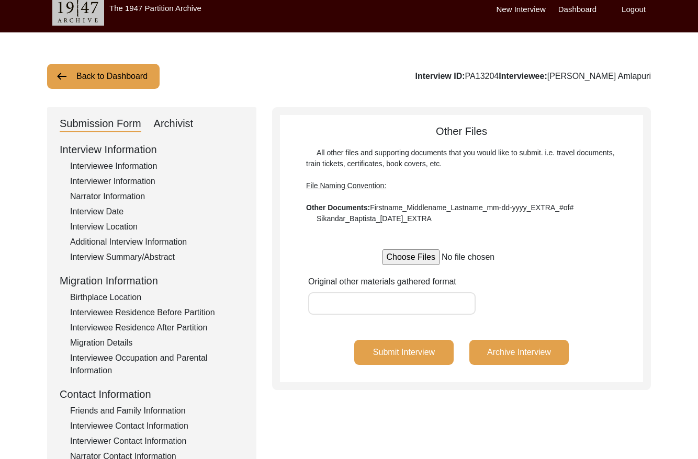
scroll to position [0, 0]
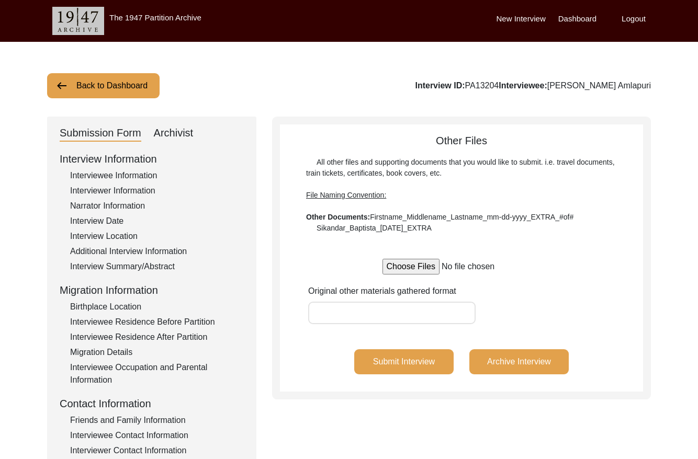
click at [138, 86] on button "Back to Dashboard" at bounding box center [103, 85] width 112 height 25
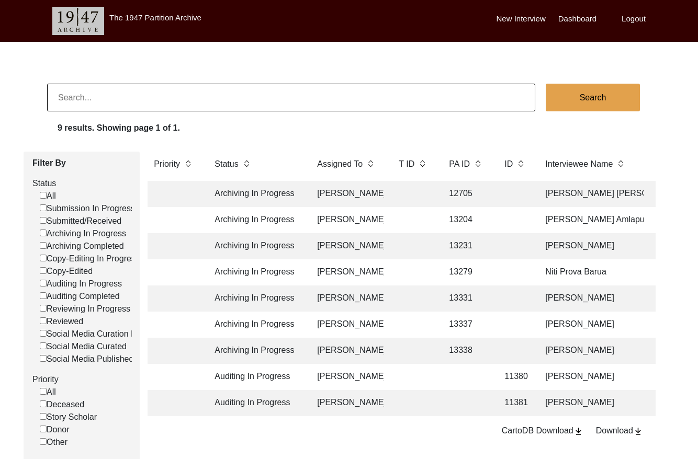
click at [424, 223] on td at bounding box center [413, 220] width 42 height 26
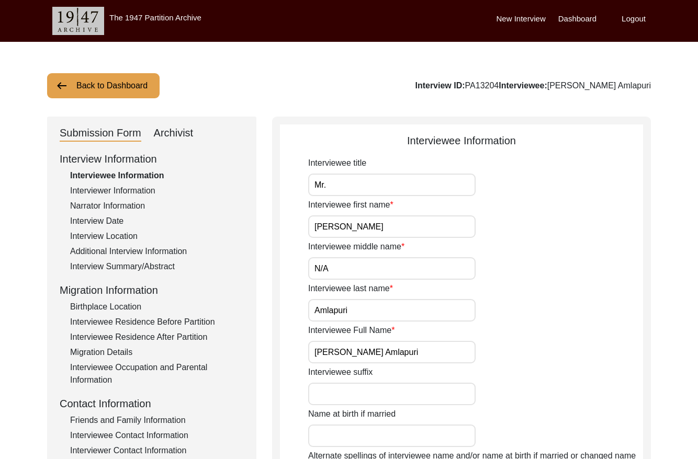
click at [179, 127] on div "Archivist" at bounding box center [174, 133] width 40 height 17
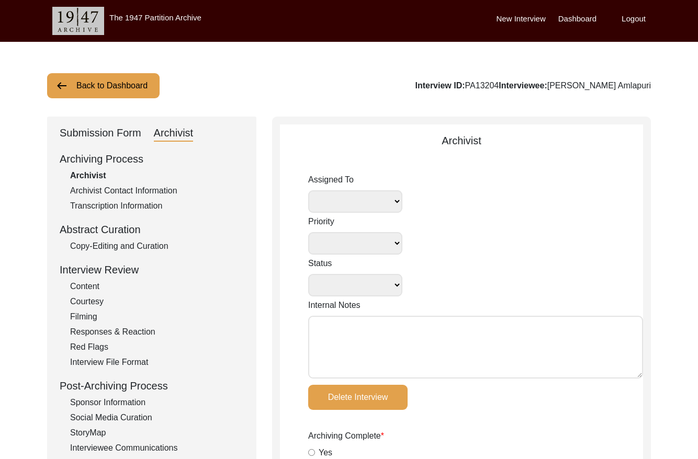
select select
select select "Archiving In Progress"
type textarea "[DATE] Tori: Assigned to Brianna to archive. Due [DATE]"
radio input "true"
type input "[DATE]"
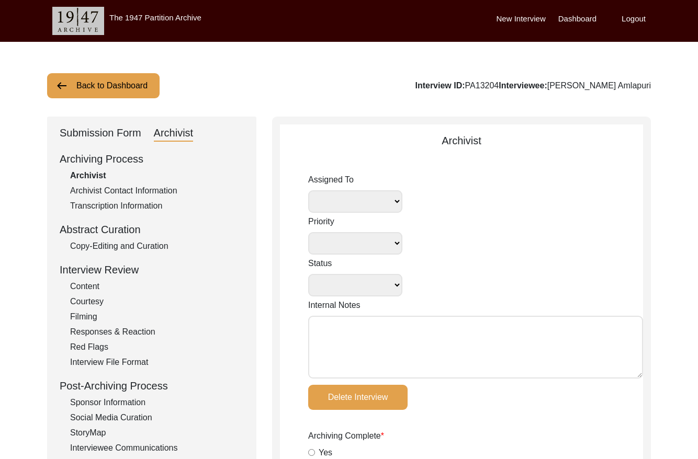
type textarea "Loremi 80, 3484 Dolorsi: Ametcons. Adip-elit seddo eiusm. Temporincid Utlab: Et…"
radio input "true"
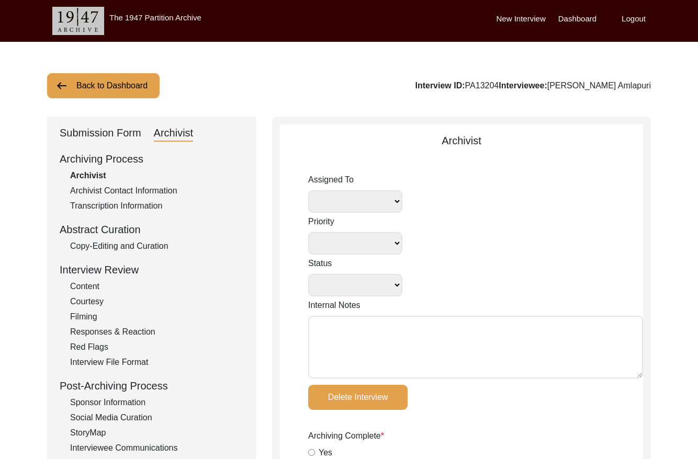
radio input "true"
select select "442"
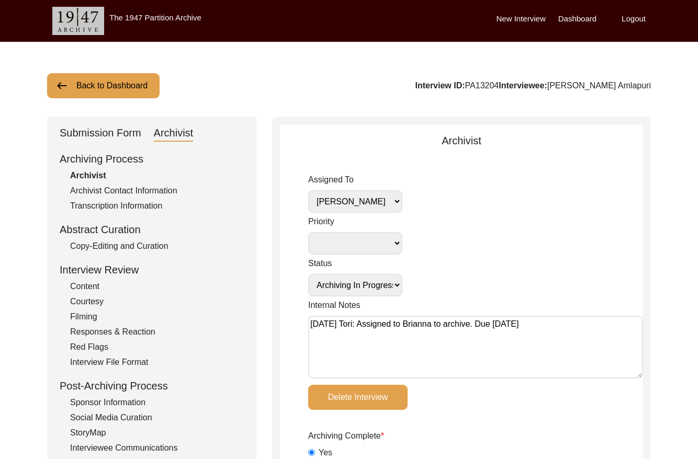
click at [389, 203] on select "[PERSON_NAME] [PERSON_NAME] archivist [PERSON_NAME] [PERSON_NAME]" at bounding box center [355, 201] width 94 height 22
select select
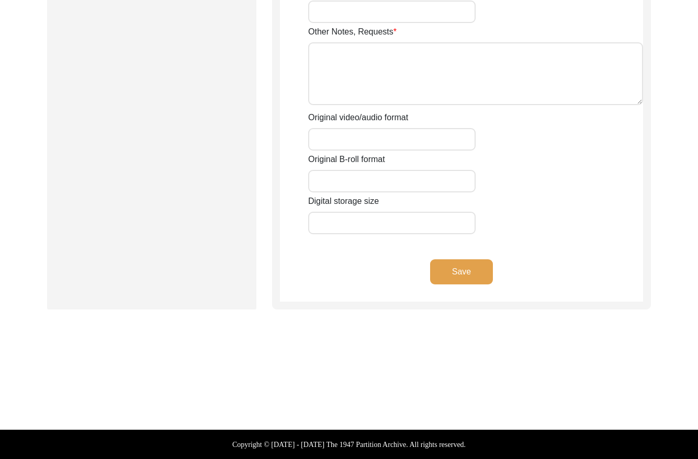
click at [446, 261] on button "Save" at bounding box center [461, 271] width 63 height 25
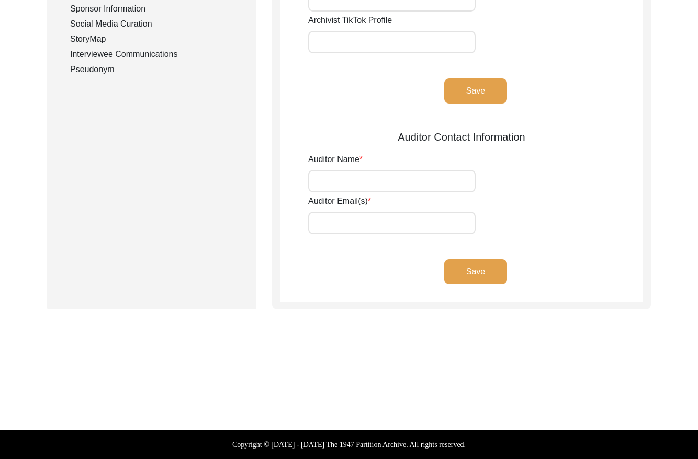
type input "[PERSON_NAME]"
type input "[EMAIL_ADDRESS][DOMAIN_NAME]"
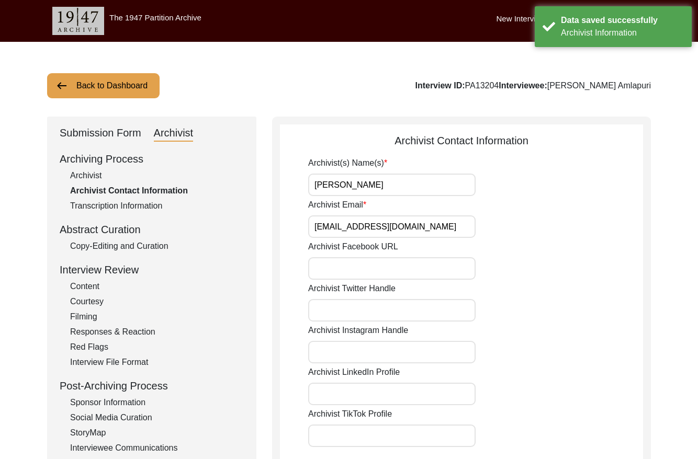
click at [83, 79] on button "Back to Dashboard" at bounding box center [103, 85] width 112 height 25
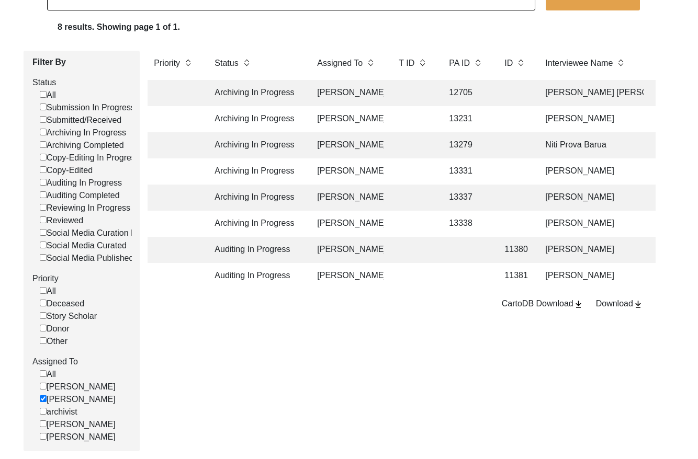
scroll to position [104, 0]
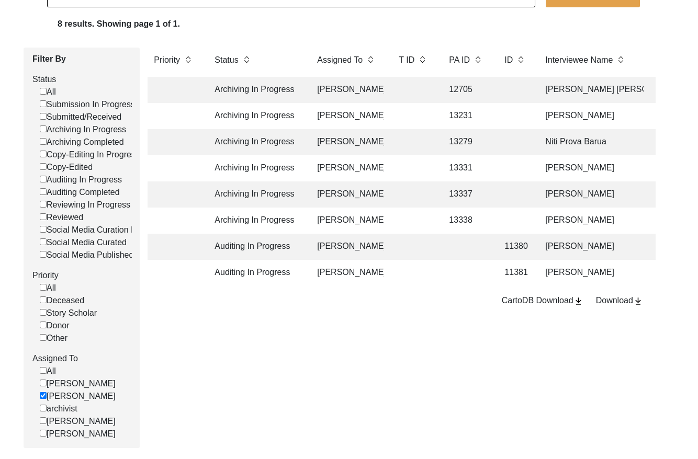
click at [419, 113] on td at bounding box center [413, 116] width 42 height 26
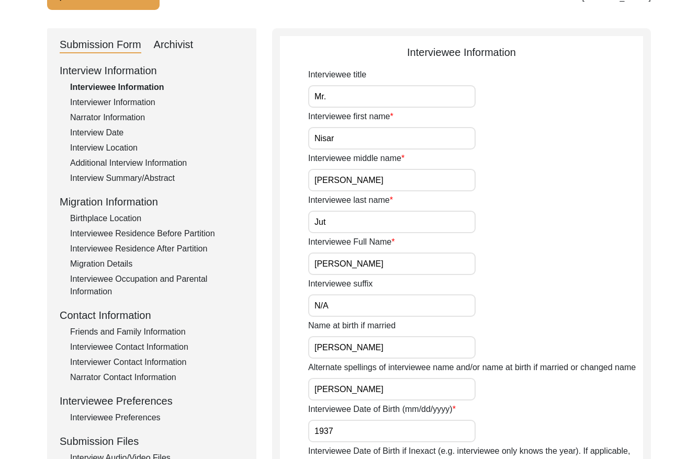
drag, startPoint x: 177, startPoint y: 47, endPoint x: 199, endPoint y: 42, distance: 21.8
click at [177, 46] on div "Archivist" at bounding box center [174, 45] width 40 height 17
select select "442"
select select "Archiving In Progress"
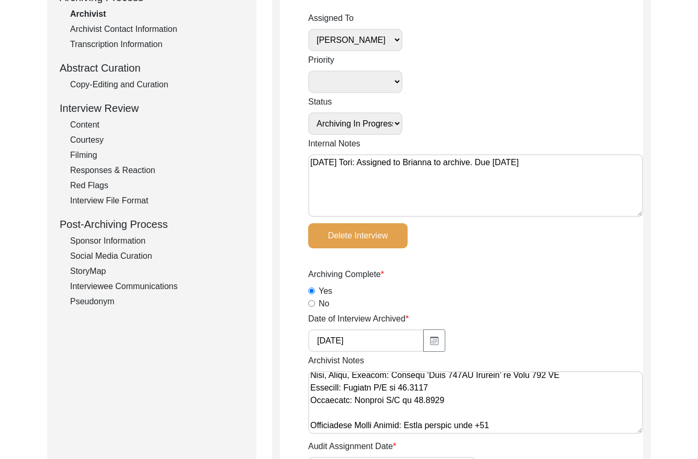
scroll to position [70, 0]
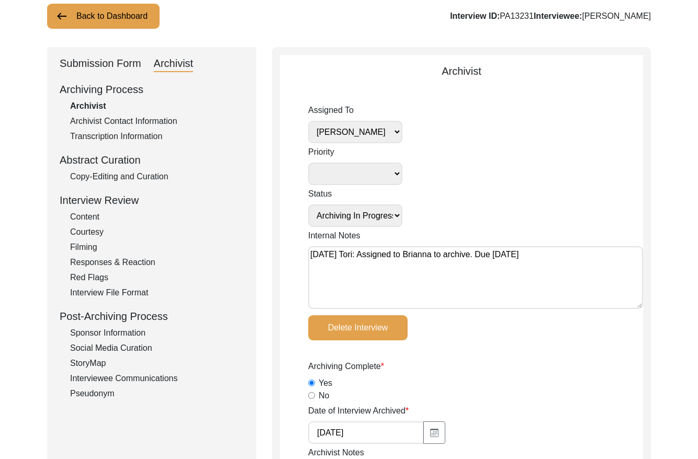
click at [386, 128] on select "[PERSON_NAME] [PERSON_NAME] archivist [PERSON_NAME] [PERSON_NAME]" at bounding box center [355, 132] width 94 height 22
select select
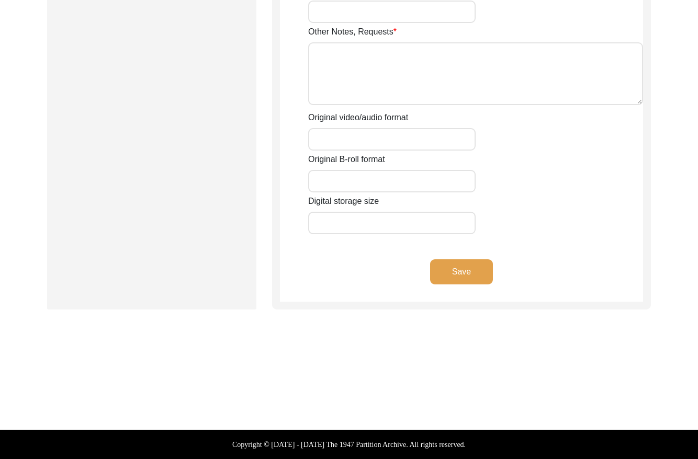
drag, startPoint x: 477, startPoint y: 283, endPoint x: 473, endPoint y: 277, distance: 6.8
click at [473, 277] on div "Save" at bounding box center [461, 280] width 363 height 42
click at [468, 274] on button "Save" at bounding box center [461, 271] width 63 height 25
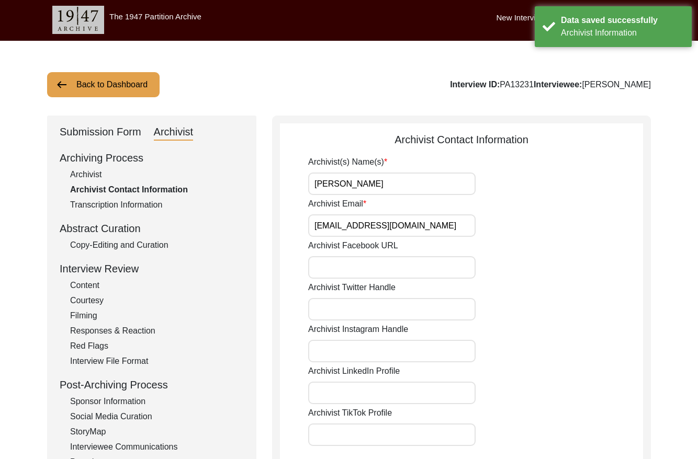
scroll to position [0, 0]
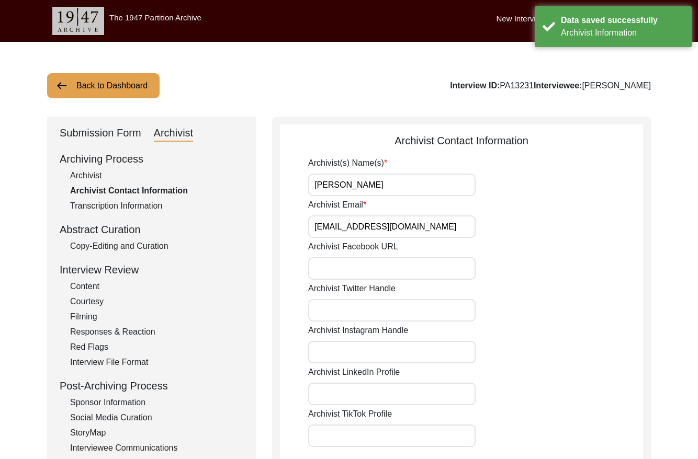
drag, startPoint x: 536, startPoint y: 85, endPoint x: 505, endPoint y: 83, distance: 30.9
click at [505, 83] on div "Interview ID: PA13231 Interviewee: [PERSON_NAME]" at bounding box center [550, 85] width 201 height 13
copy div "PA13231"
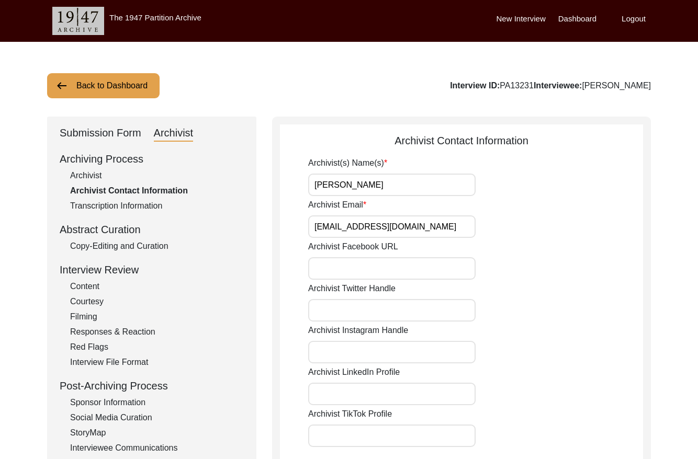
click at [124, 90] on button "Back to Dashboard" at bounding box center [103, 85] width 112 height 25
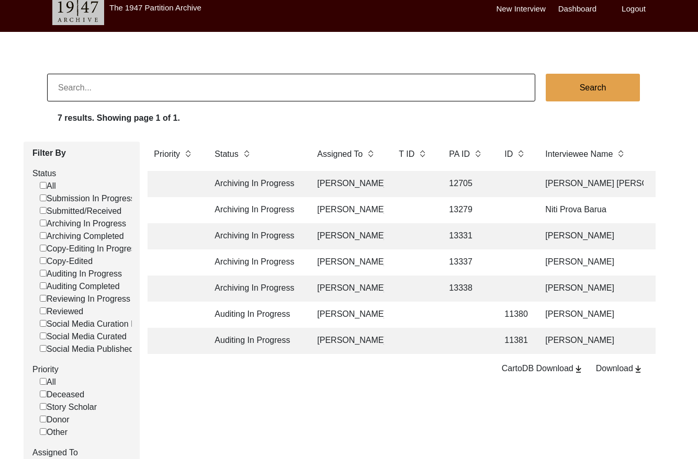
scroll to position [12, 0]
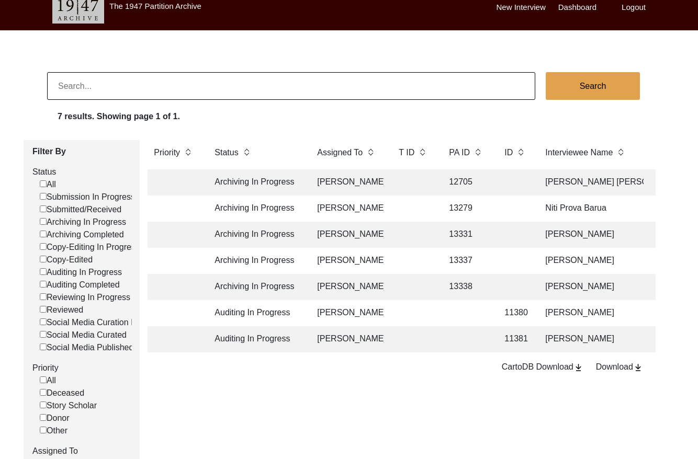
click at [424, 182] on td at bounding box center [413, 182] width 42 height 26
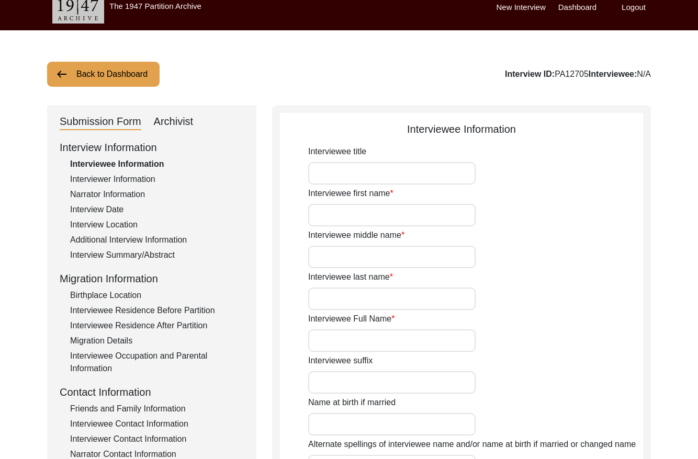
type input "Mr."
type input "[PERSON_NAME]"
type input "Qasim"
type input "[PERSON_NAME]"
type input "[PERSON_NAME] [PERSON_NAME]"
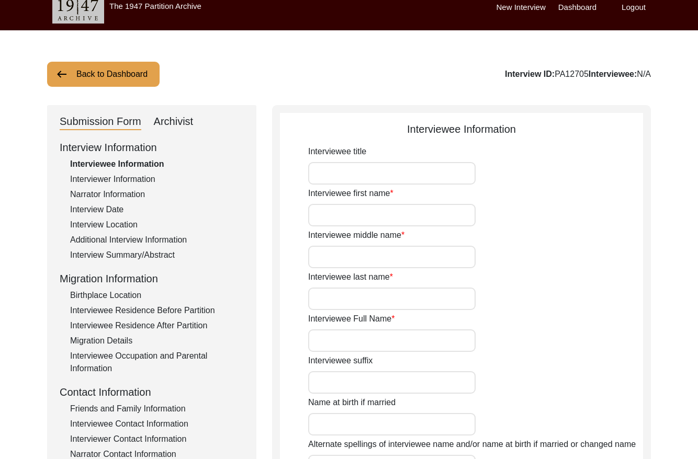
type input "[DATE]"
type input "79"
type input "[DEMOGRAPHIC_DATA]"
type input "[PERSON_NAME] Urdu"
type input "[PERSON_NAME]"
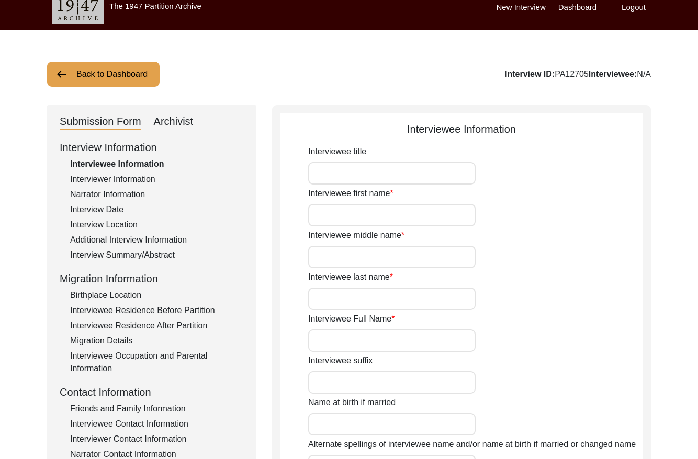
type input "[DEMOGRAPHIC_DATA]"
type input "BakerWal [PERSON_NAME]"
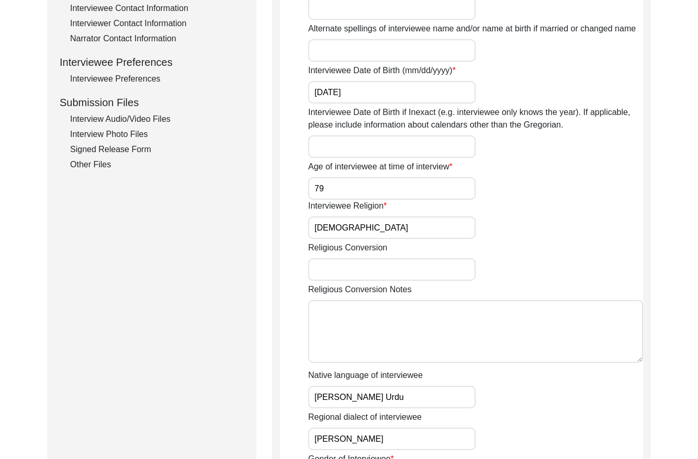
drag, startPoint x: 134, startPoint y: 132, endPoint x: 167, endPoint y: 132, distance: 32.9
click at [134, 132] on div "Interview Photo Files" at bounding box center [157, 134] width 174 height 13
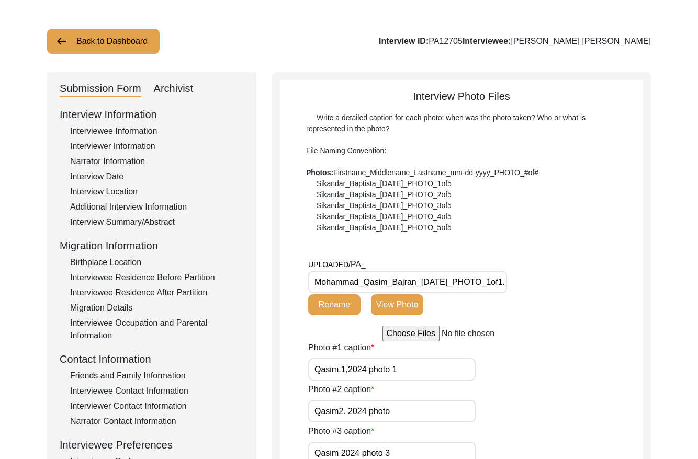
scroll to position [0, 30]
drag, startPoint x: 499, startPoint y: 40, endPoint x: 468, endPoint y: 39, distance: 31.9
click at [468, 39] on div "Interview ID: PA12705 Interviewee: [PERSON_NAME] [PERSON_NAME]" at bounding box center [515, 41] width 272 height 13
copy div "PA12705"
click at [112, 42] on button "Back to Dashboard" at bounding box center [103, 41] width 112 height 25
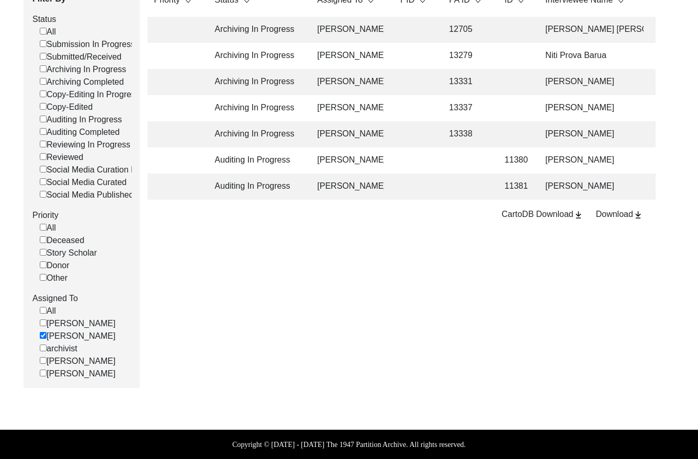
scroll to position [180, 0]
drag, startPoint x: 46, startPoint y: 353, endPoint x: 48, endPoint y: 340, distance: 13.2
click at [46, 355] on label "[PERSON_NAME]" at bounding box center [78, 361] width 76 height 13
click at [43, 357] on input "[PERSON_NAME]" at bounding box center [43, 360] width 7 height 7
checkbox input "false"
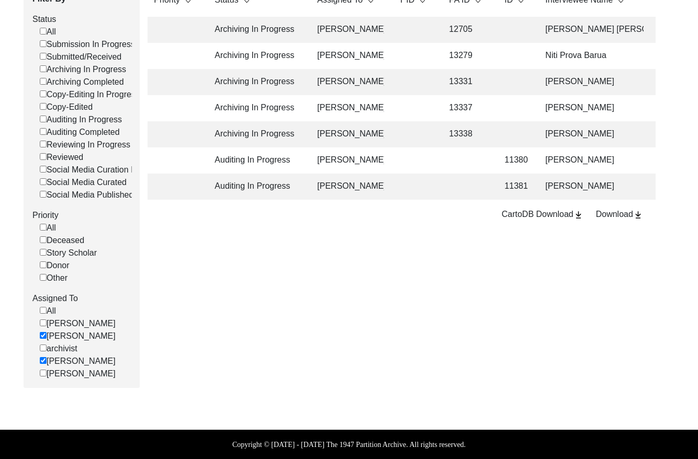
checkbox input "false"
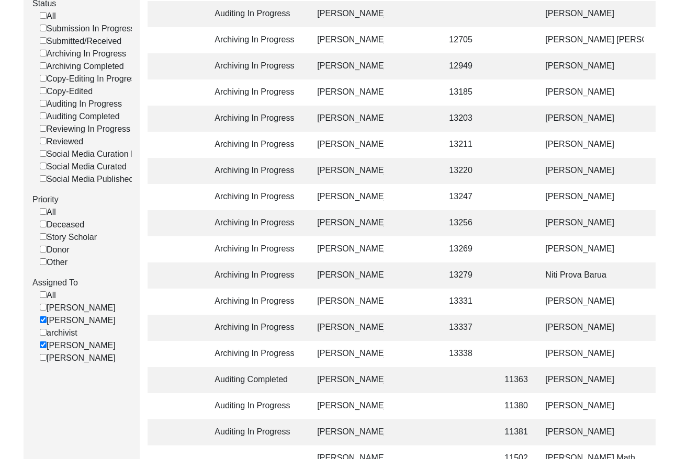
click at [45, 323] on input "[PERSON_NAME]" at bounding box center [43, 319] width 7 height 7
checkbox input "false"
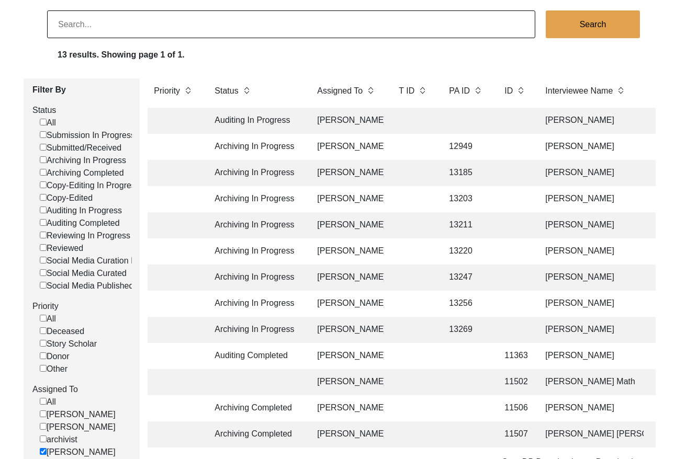
scroll to position [0, 0]
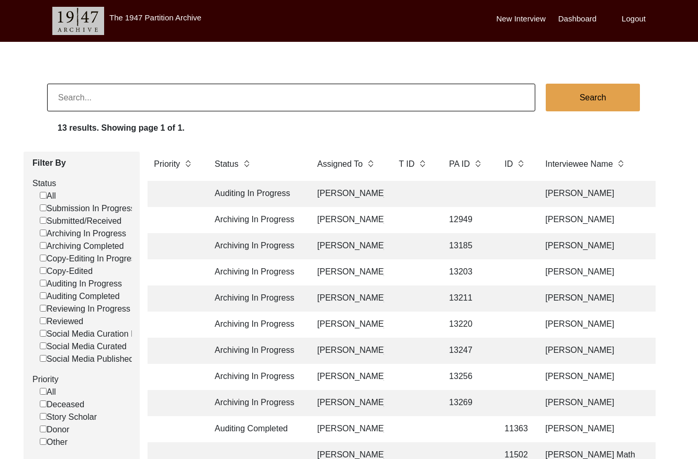
click at [275, 90] on input at bounding box center [291, 98] width 488 height 28
type input "[PERSON_NAME]"
checkbox input "false"
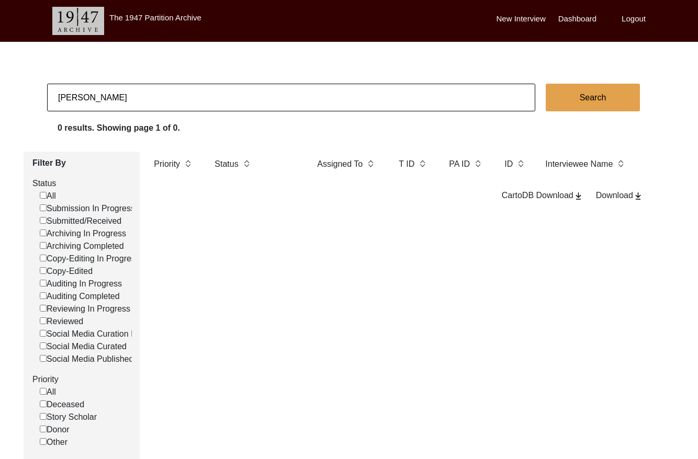
click at [138, 97] on input "[PERSON_NAME]" at bounding box center [291, 98] width 488 height 28
click at [137, 97] on input "[PERSON_NAME]" at bounding box center [291, 98] width 488 height 28
type input "2301"
checkbox input "false"
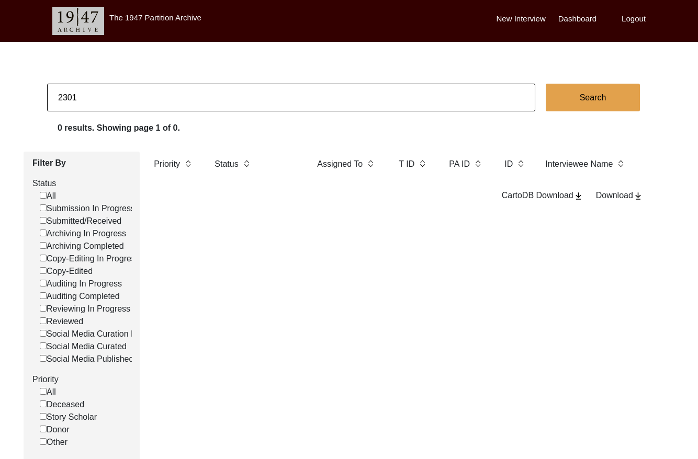
checkbox input "false"
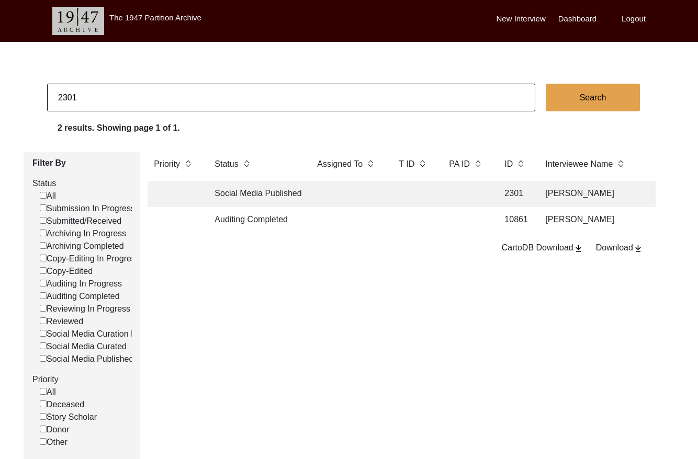
click at [333, 191] on td at bounding box center [347, 194] width 73 height 26
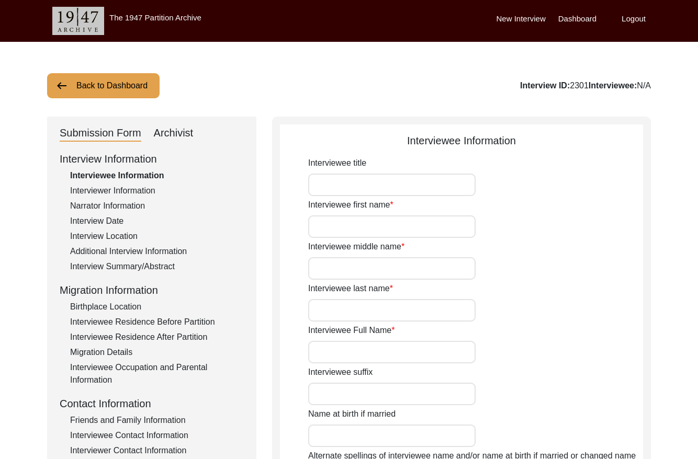
type input "[PERSON_NAME]"
type input "unknown"
type input "[DEMOGRAPHIC_DATA]"
click at [165, 130] on div "Archivist" at bounding box center [174, 133] width 40 height 17
select select "Social Media Published"
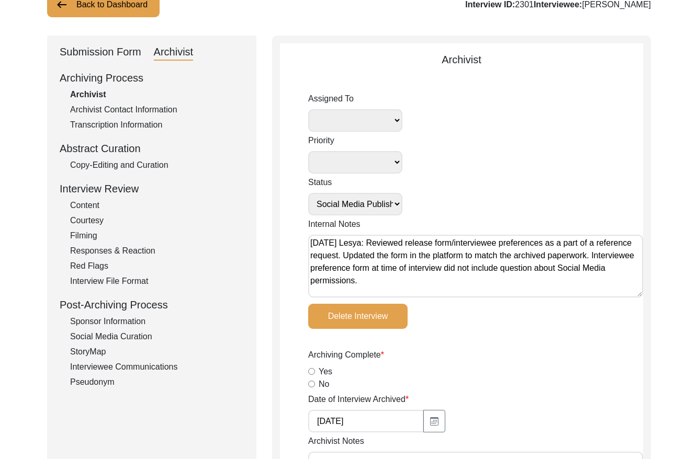
scroll to position [8, 0]
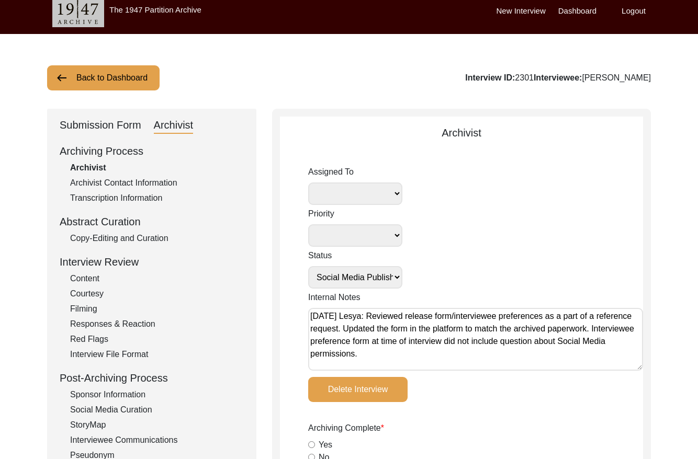
click at [115, 77] on button "Back to Dashboard" at bounding box center [103, 77] width 112 height 25
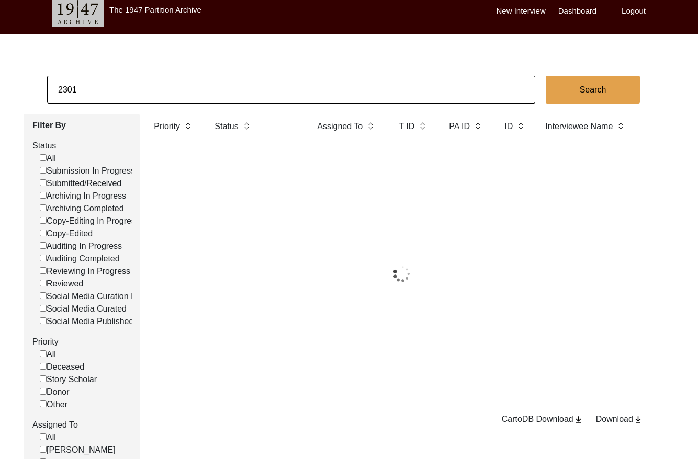
click at [150, 80] on input "2301" at bounding box center [291, 90] width 488 height 28
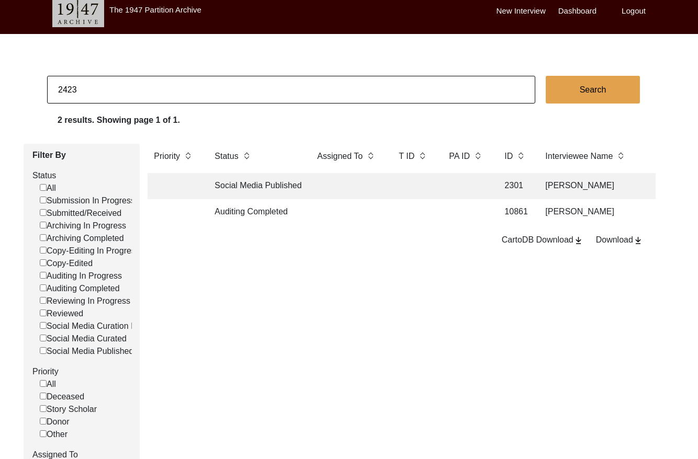
type input "2423"
checkbox input "false"
click at [401, 178] on td at bounding box center [413, 186] width 42 height 26
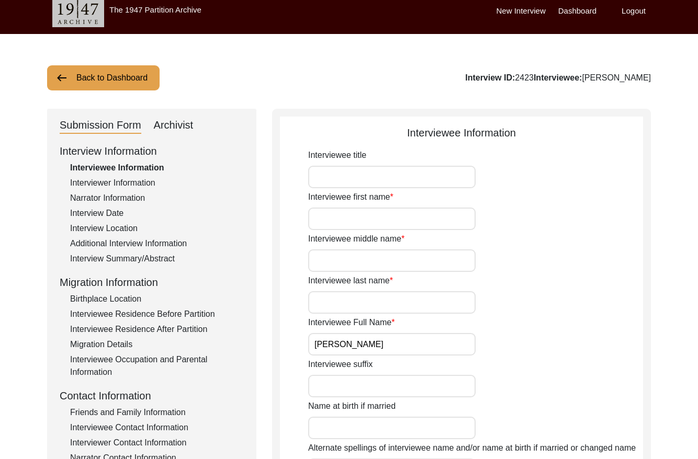
click at [184, 124] on div "Archivist" at bounding box center [174, 125] width 40 height 17
select select "Archiving In Progress"
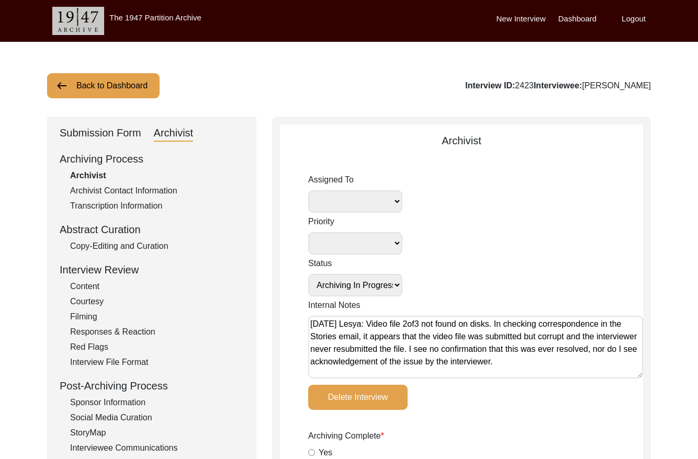
click at [122, 87] on button "Back to Dashboard" at bounding box center [103, 85] width 112 height 25
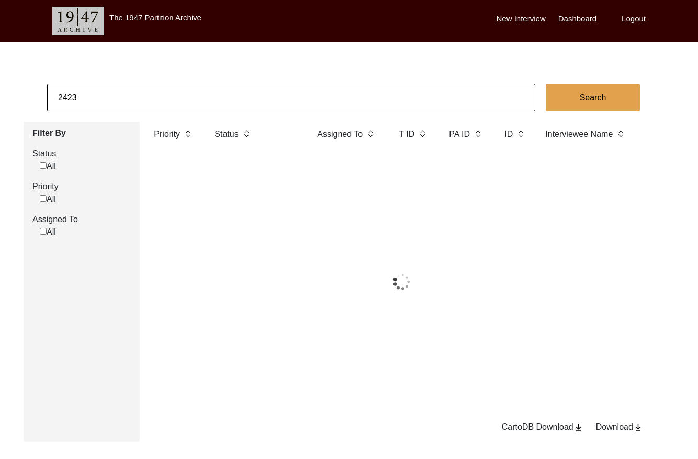
click at [205, 93] on input "2423" at bounding box center [291, 98] width 488 height 28
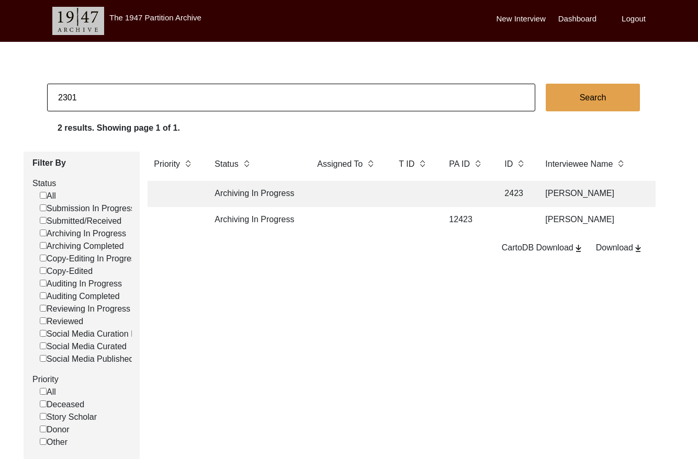
type input "2301"
checkbox input "false"
click at [448, 187] on td at bounding box center [465, 194] width 47 height 26
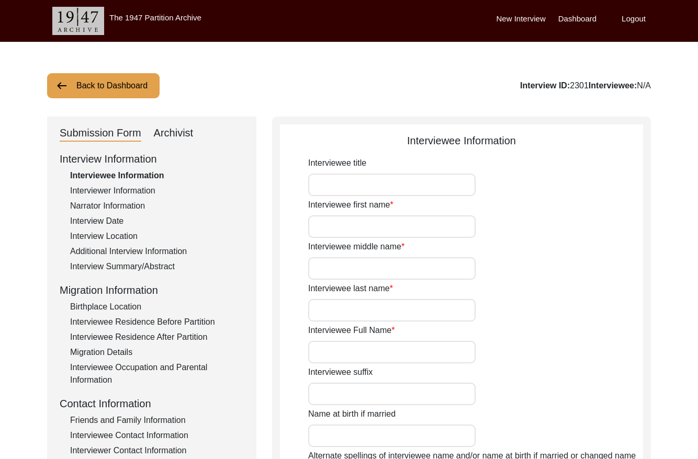
type input "[PERSON_NAME]"
type input "unknown"
type input "[DEMOGRAPHIC_DATA]"
click at [160, 135] on div "Archivist" at bounding box center [174, 133] width 40 height 17
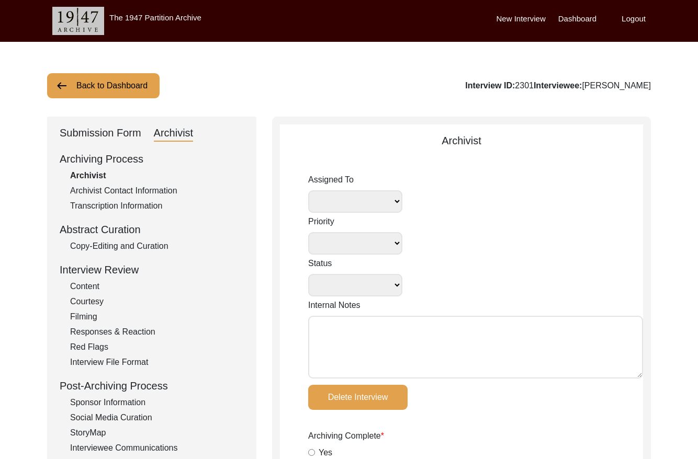
select select
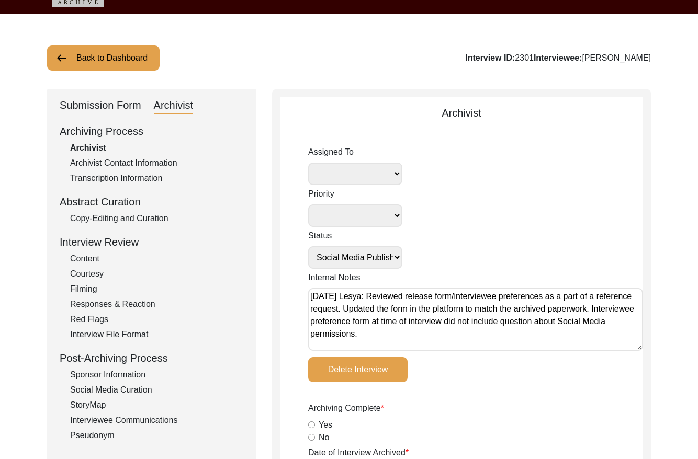
scroll to position [26, 0]
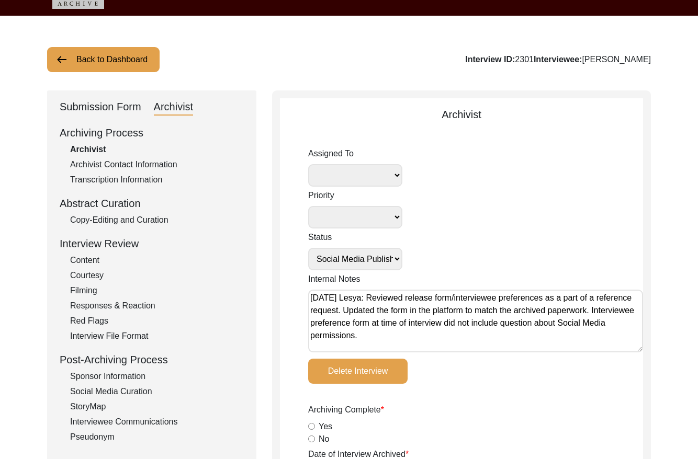
click at [140, 61] on button "Back to Dashboard" at bounding box center [103, 59] width 112 height 25
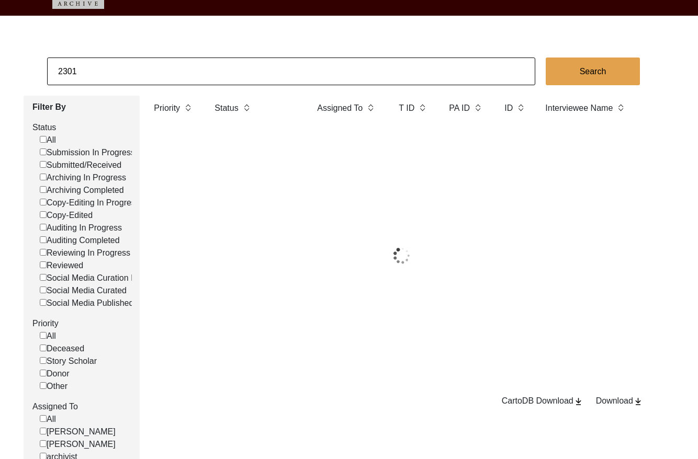
click at [224, 72] on input "2301" at bounding box center [291, 72] width 488 height 28
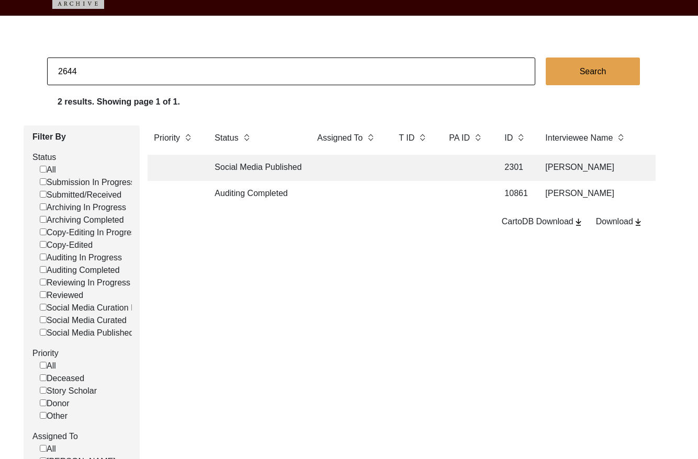
click at [590, 70] on button "Search" at bounding box center [592, 72] width 94 height 28
click at [382, 166] on td at bounding box center [347, 168] width 73 height 26
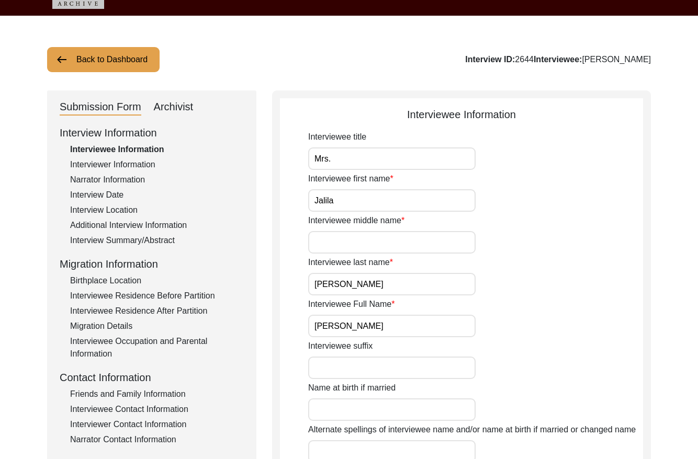
drag, startPoint x: 181, startPoint y: 100, endPoint x: 186, endPoint y: 105, distance: 6.3
click at [181, 100] on div "Archivist" at bounding box center [174, 107] width 40 height 17
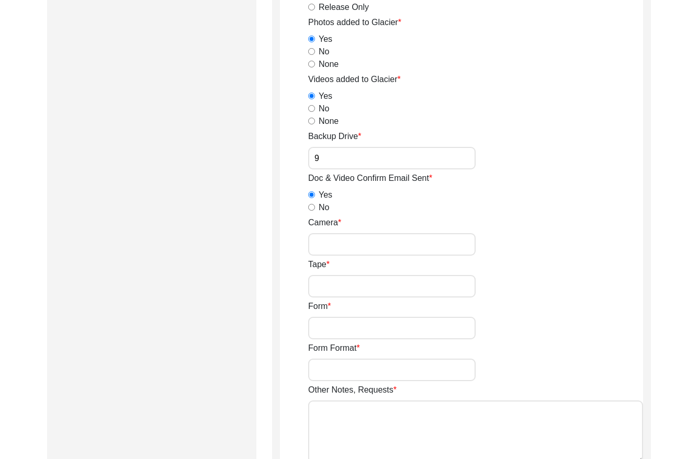
scroll to position [1464, 0]
